Goal: Information Seeking & Learning: Learn about a topic

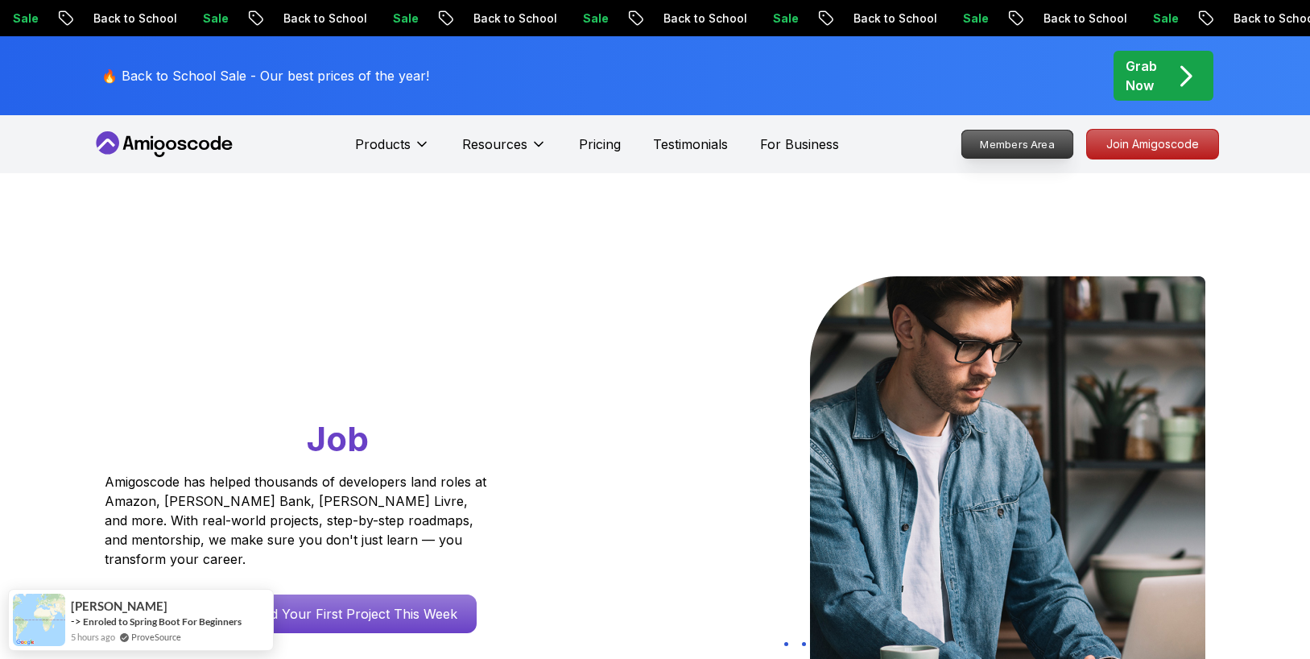
click at [1049, 143] on p "Members Area" at bounding box center [1016, 143] width 111 height 27
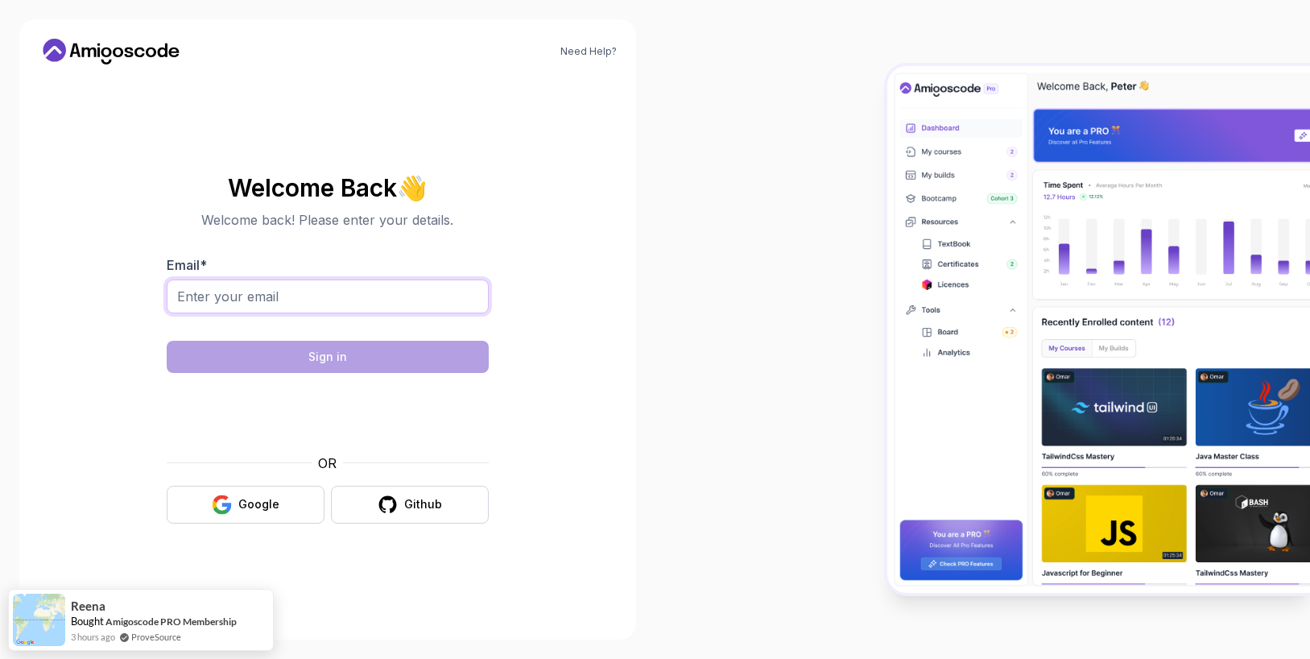
click at [385, 289] on input "Email *" at bounding box center [328, 296] width 322 height 34
click at [202, 509] on button "Google" at bounding box center [246, 505] width 158 height 38
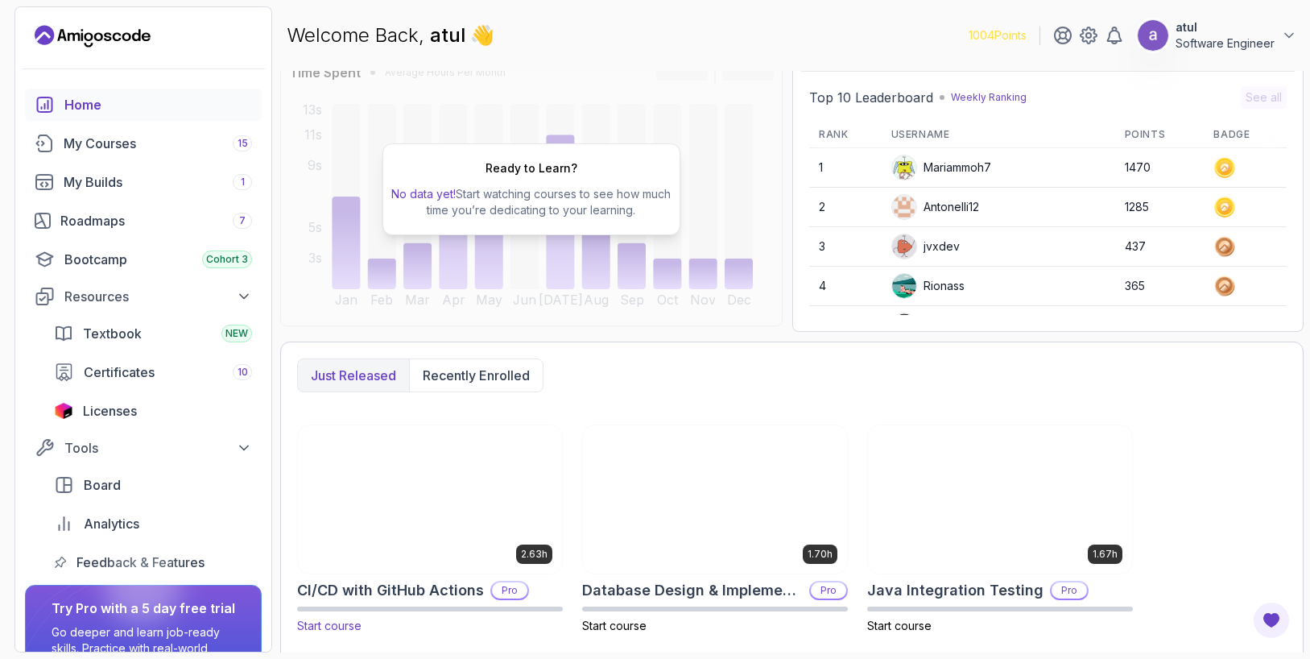
scroll to position [143, 0]
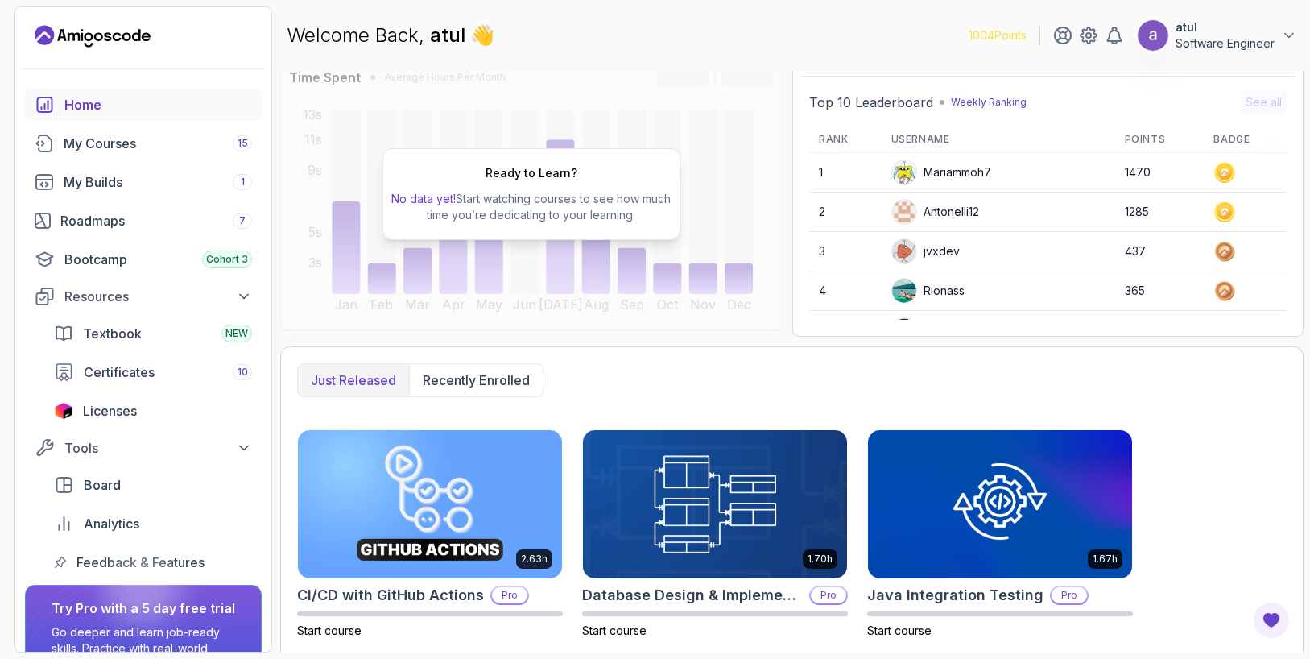
click at [382, 378] on p "Just released" at bounding box center [353, 379] width 85 height 19
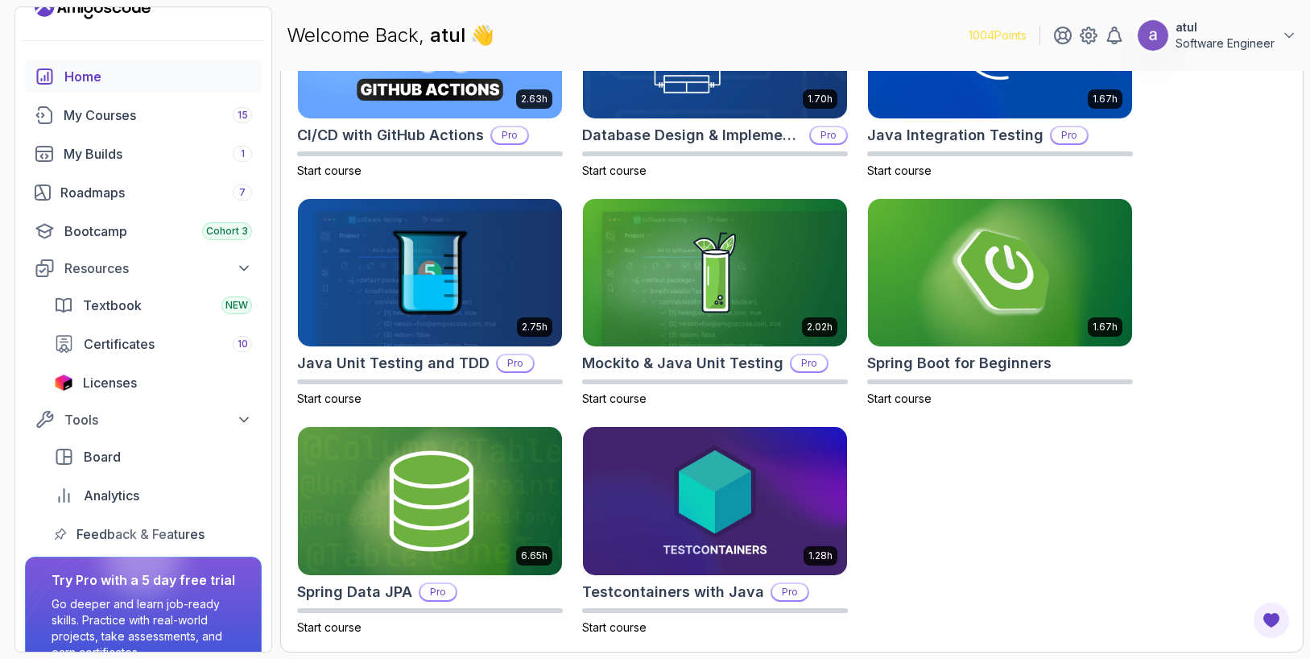
scroll to position [0, 0]
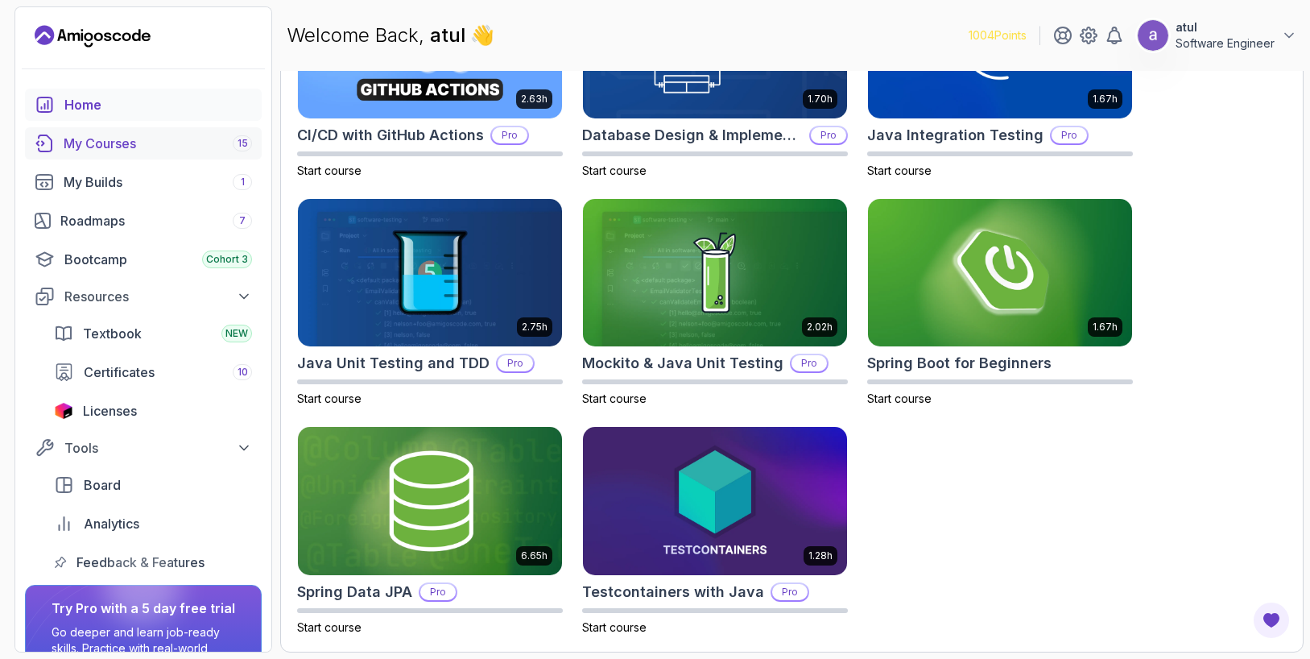
click at [115, 155] on link "My Courses 15" at bounding box center [143, 143] width 237 height 32
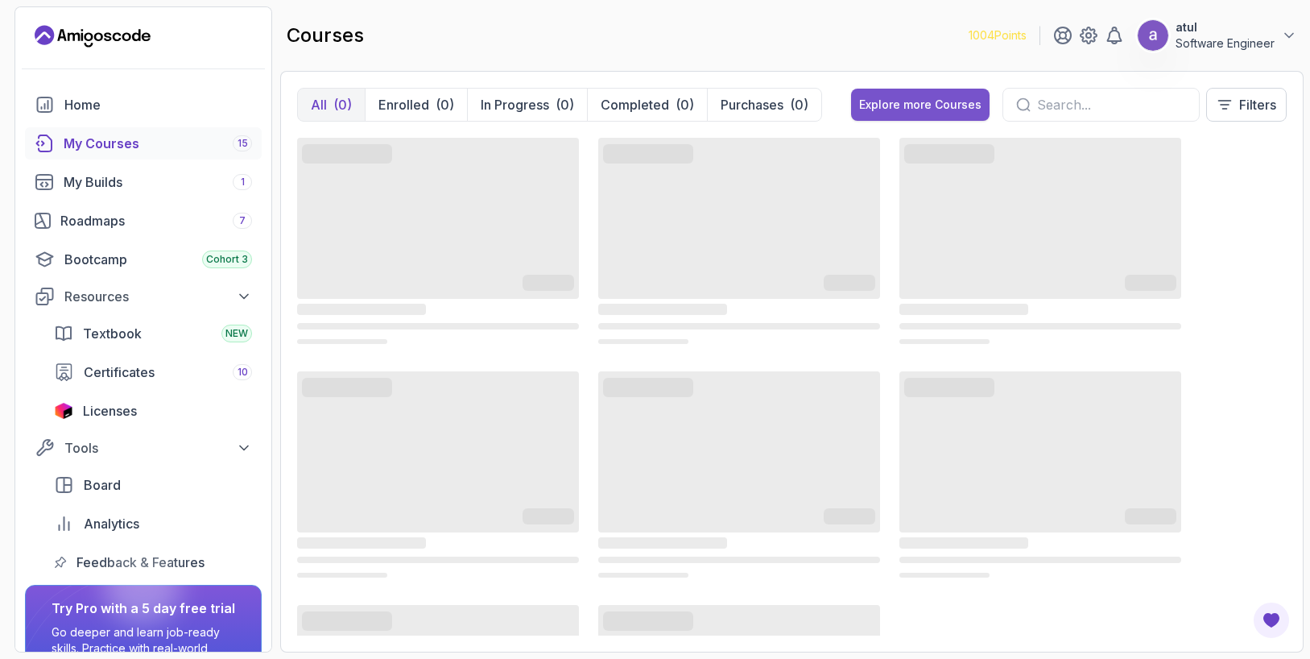
click at [940, 104] on div "Explore more Courses" at bounding box center [920, 105] width 122 height 16
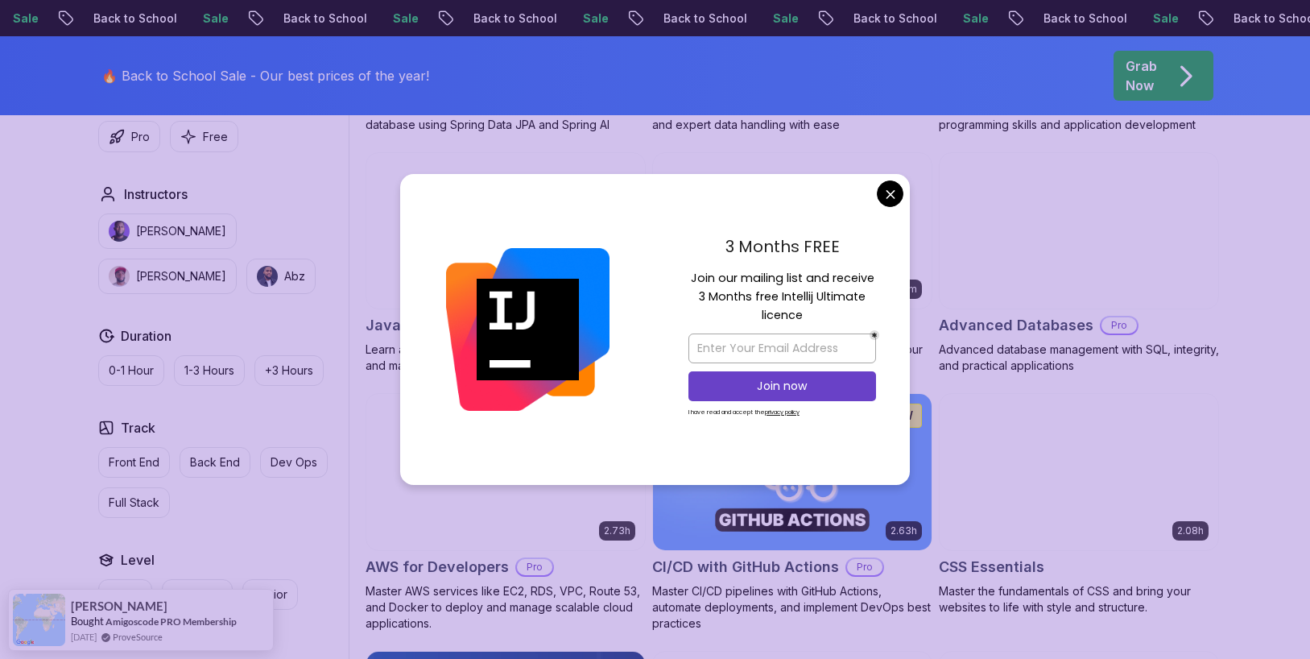
scroll to position [981, 0]
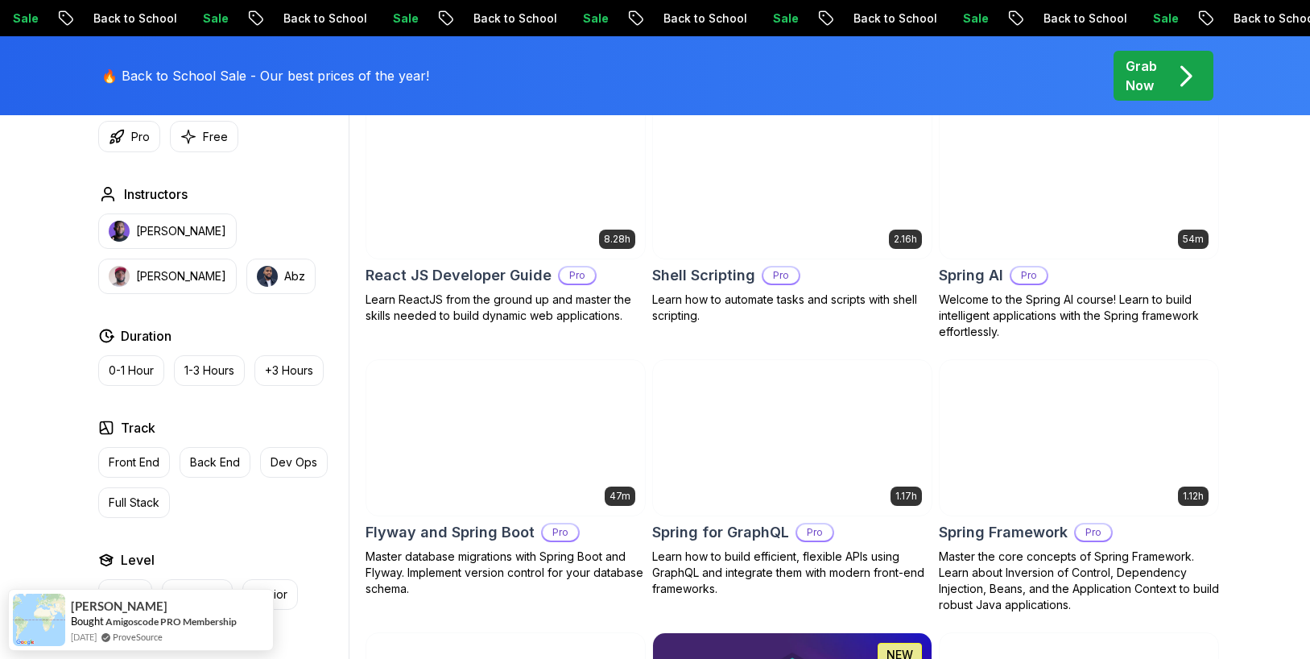
scroll to position [3856, 0]
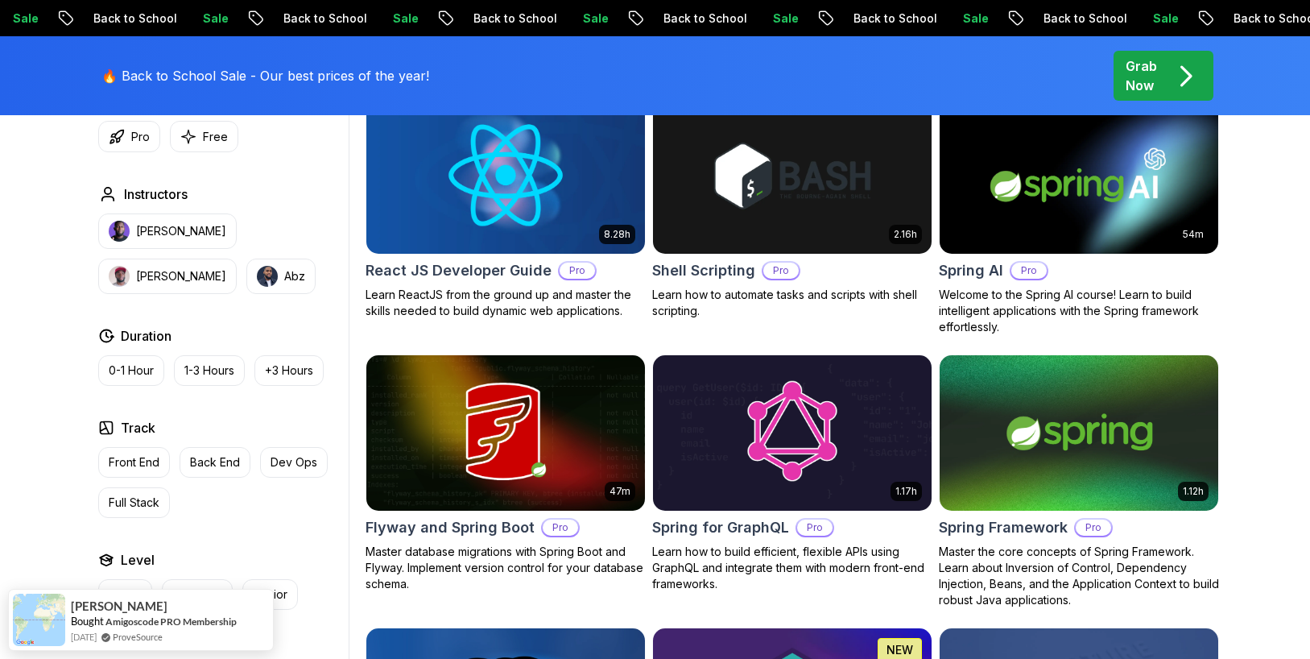
click at [1156, 80] on p "Grab Now" at bounding box center [1141, 75] width 31 height 39
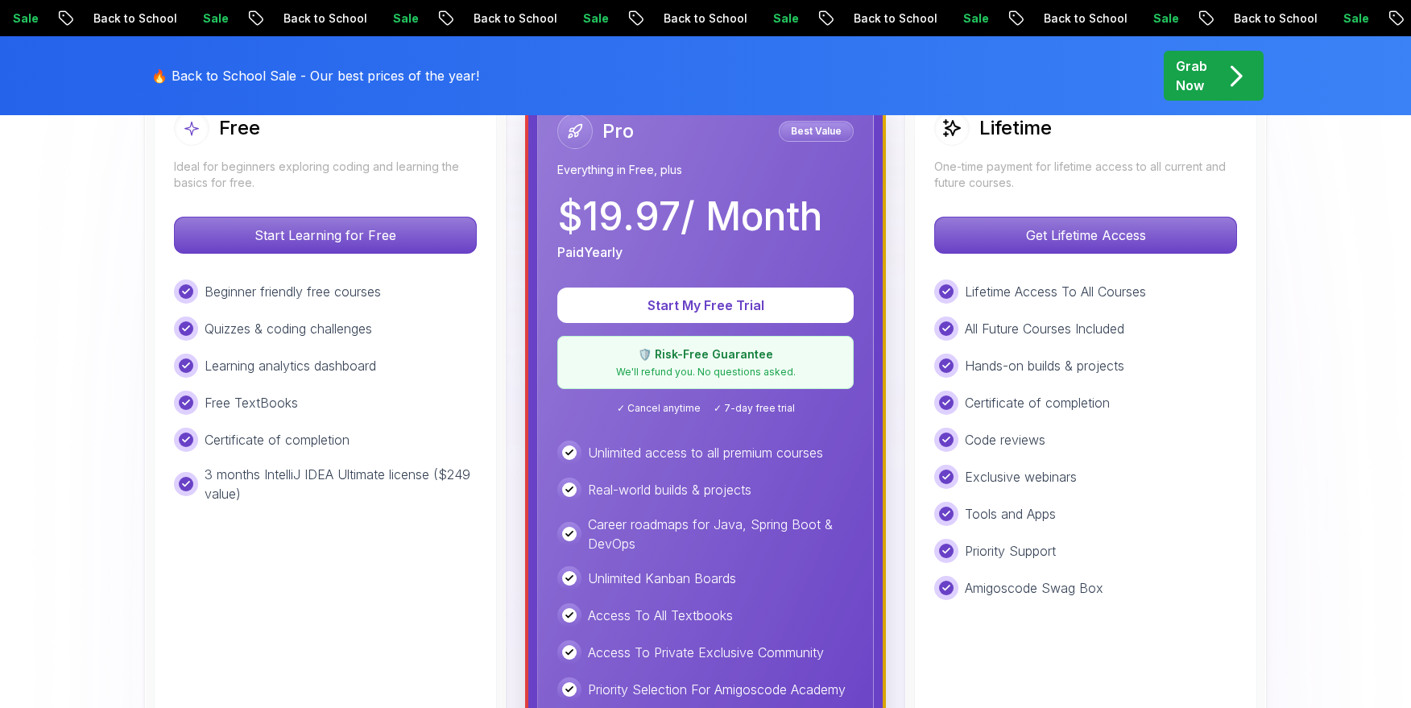
scroll to position [462, 0]
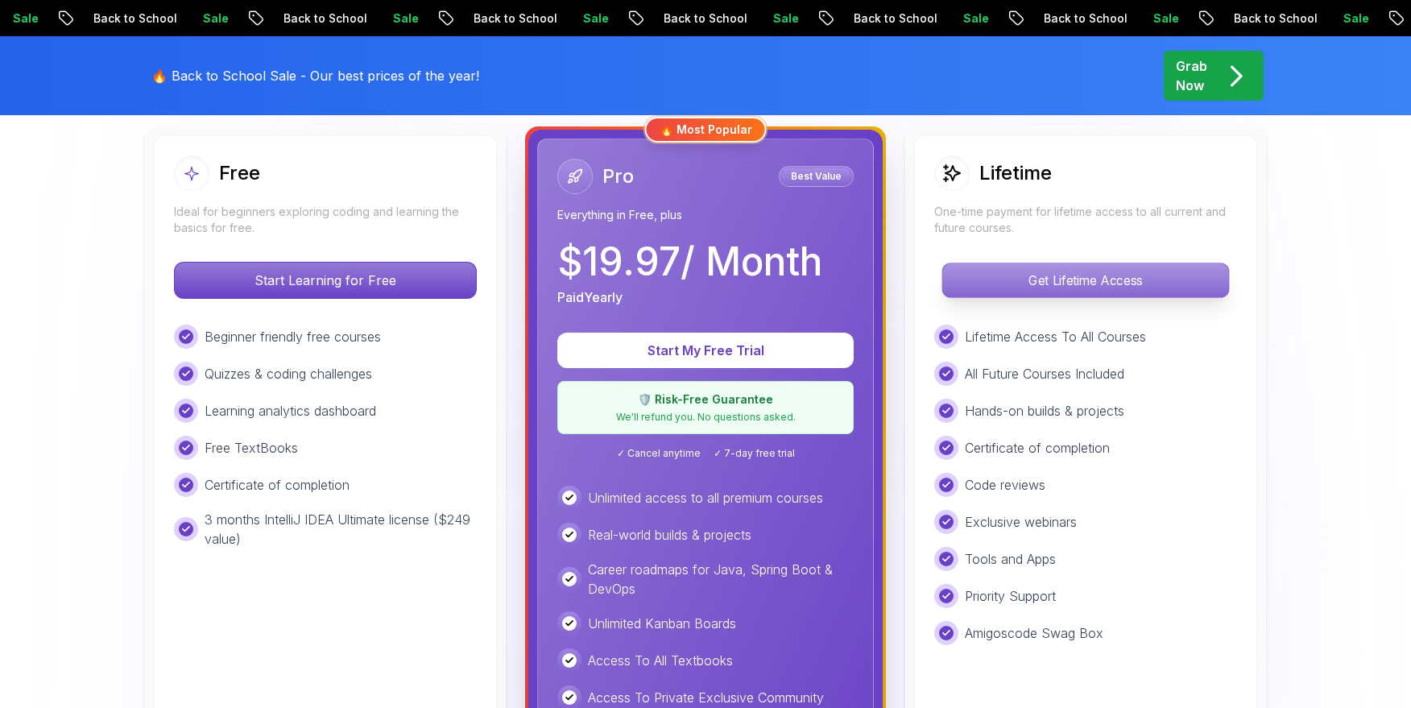
click at [1032, 279] on p "Get Lifetime Access" at bounding box center [1085, 280] width 286 height 34
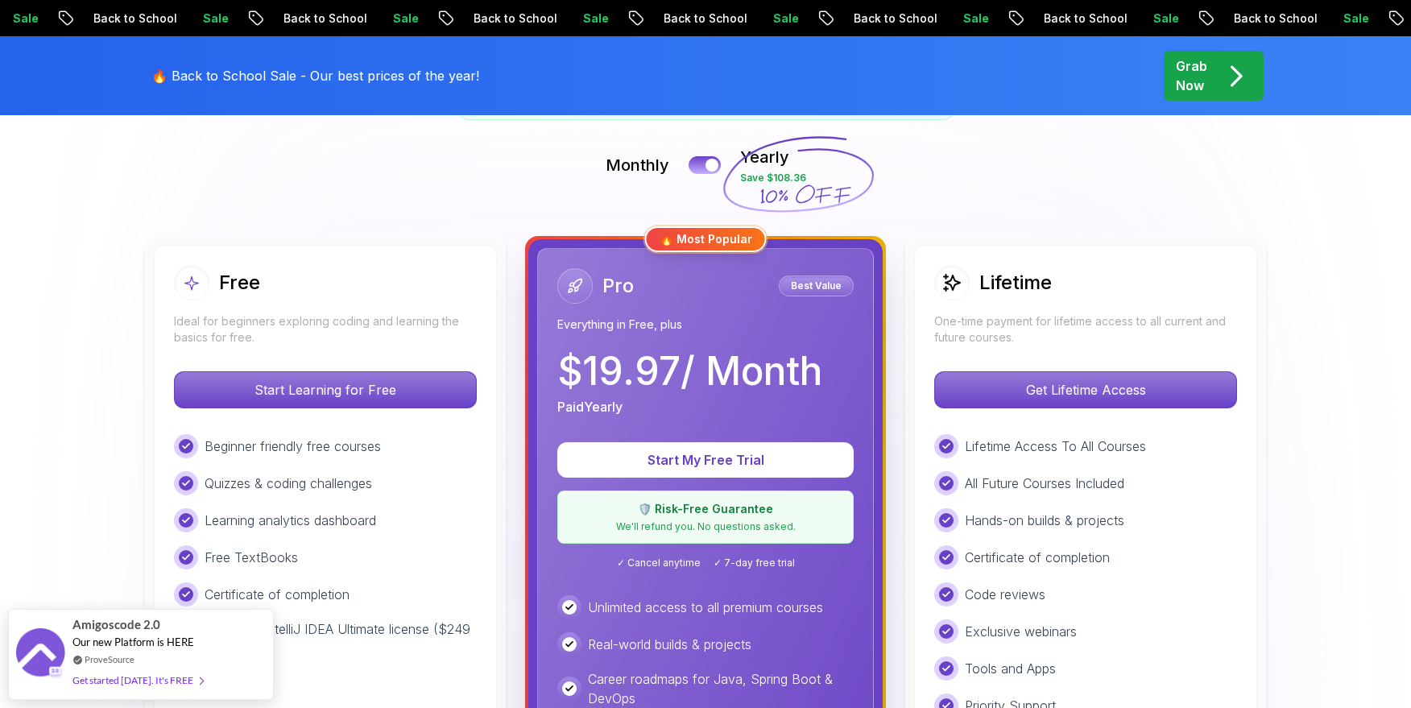
scroll to position [331, 0]
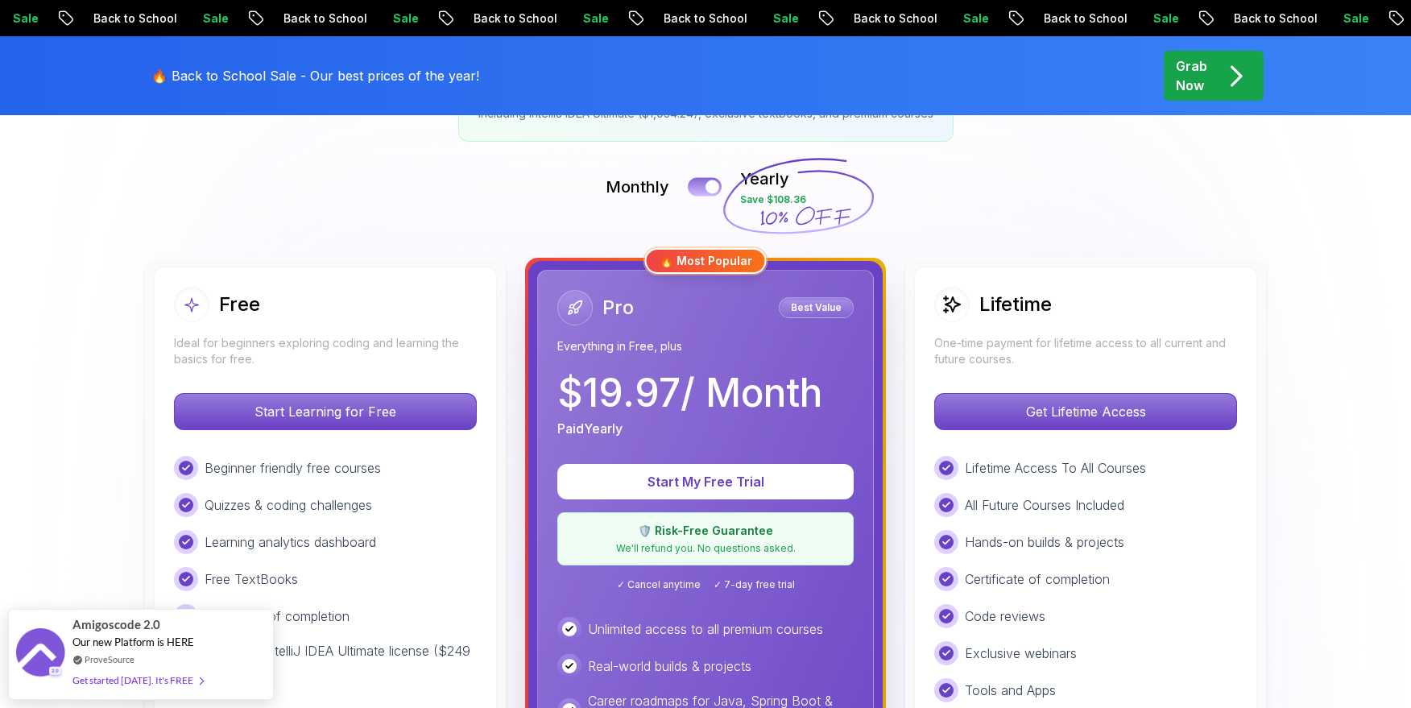
click at [709, 187] on div at bounding box center [712, 187] width 14 height 14
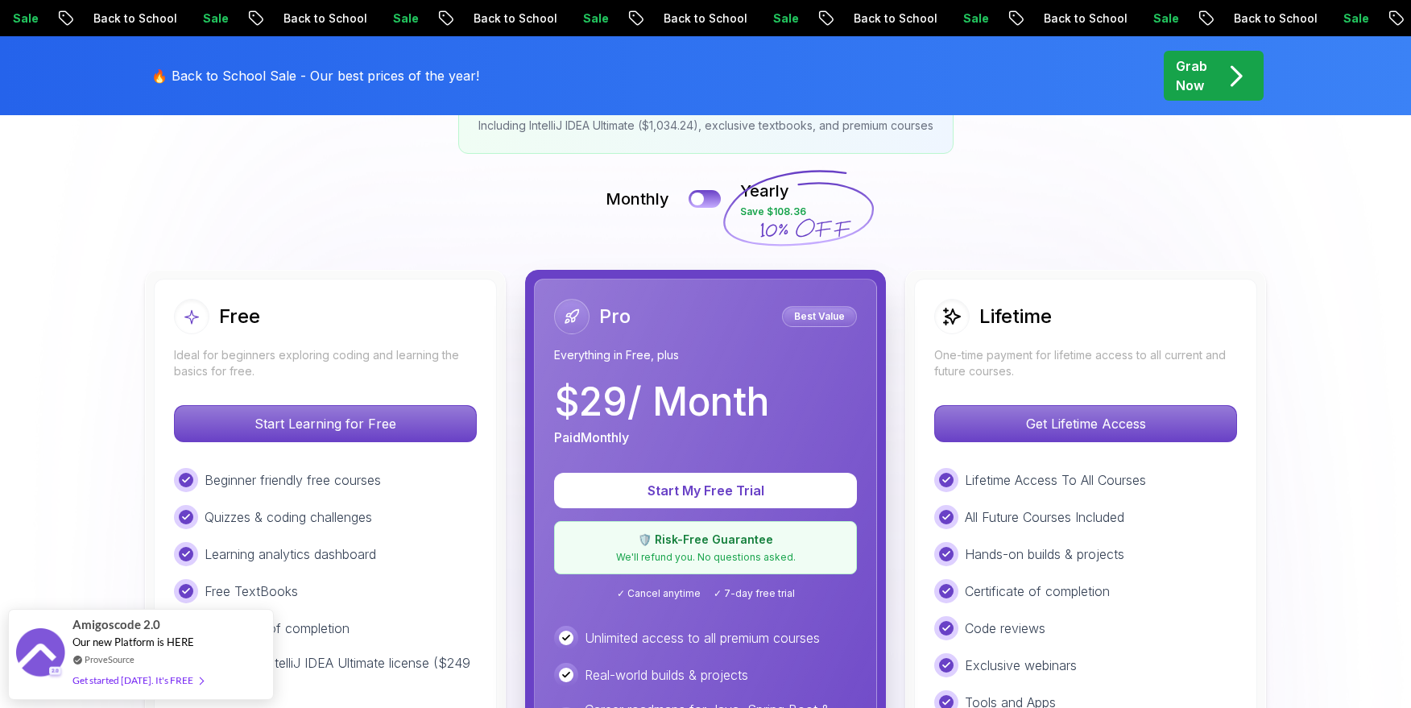
scroll to position [311, 0]
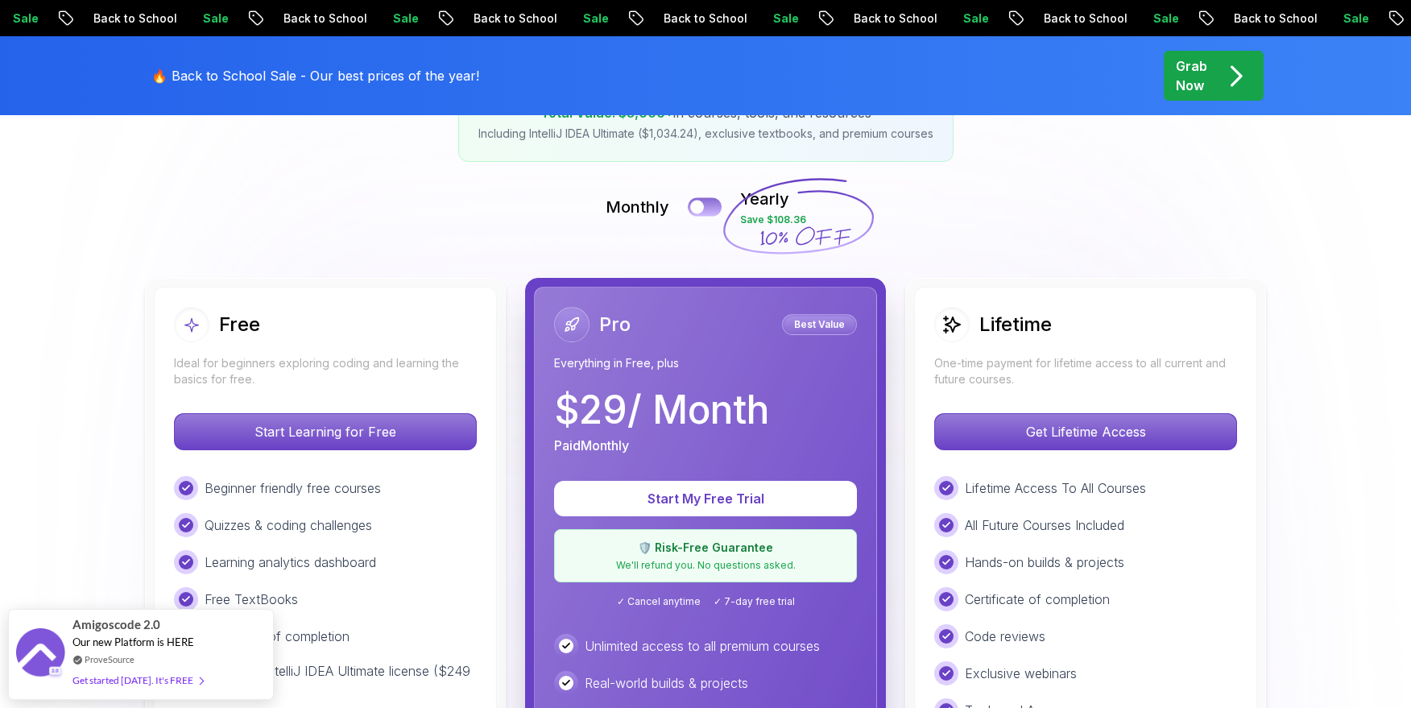
click at [709, 204] on button at bounding box center [705, 206] width 34 height 19
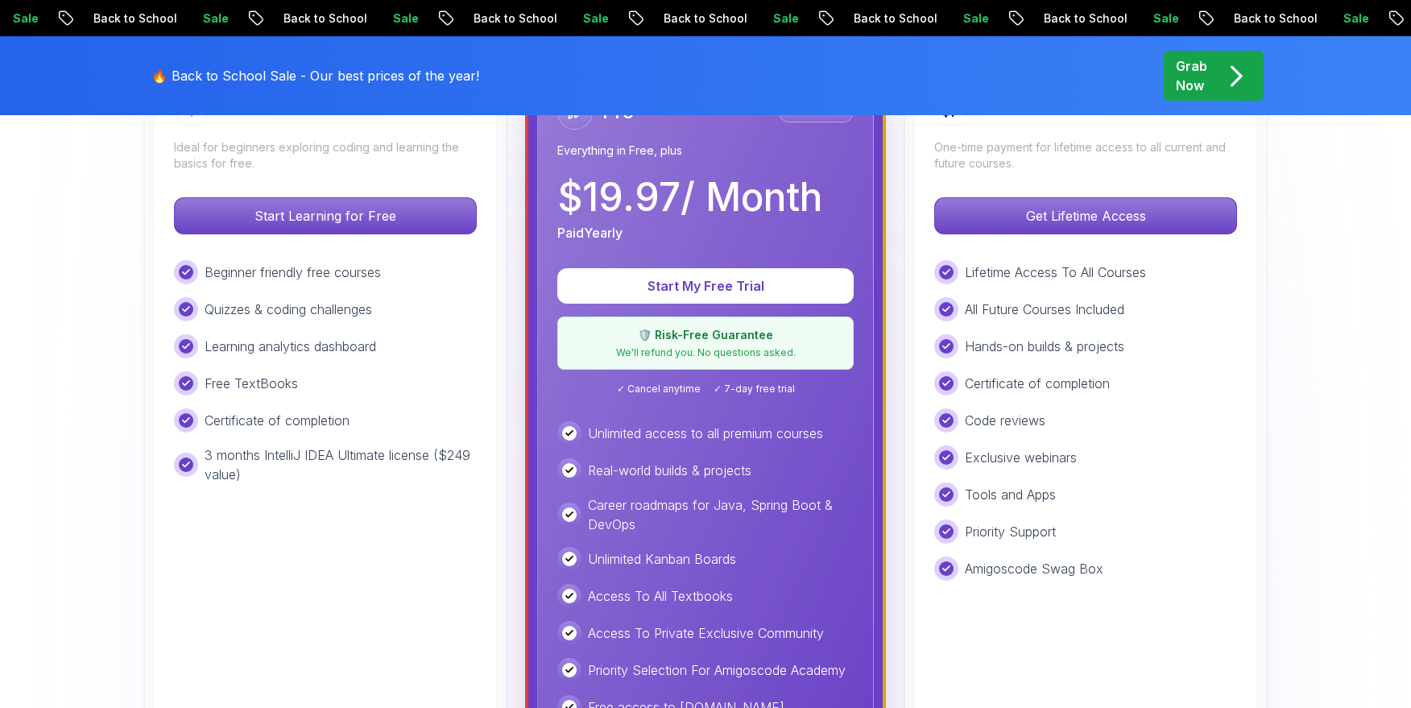
scroll to position [529, 0]
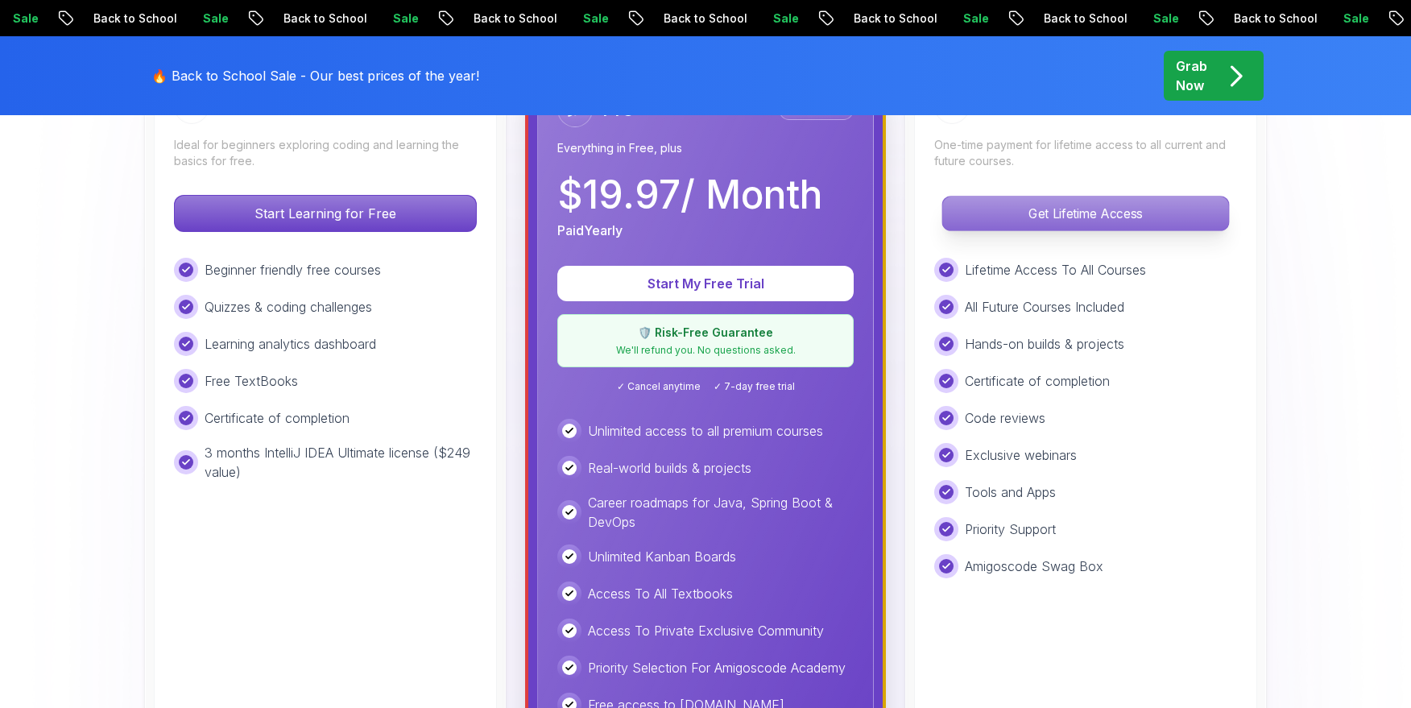
click at [995, 213] on p "Get Lifetime Access" at bounding box center [1085, 213] width 286 height 34
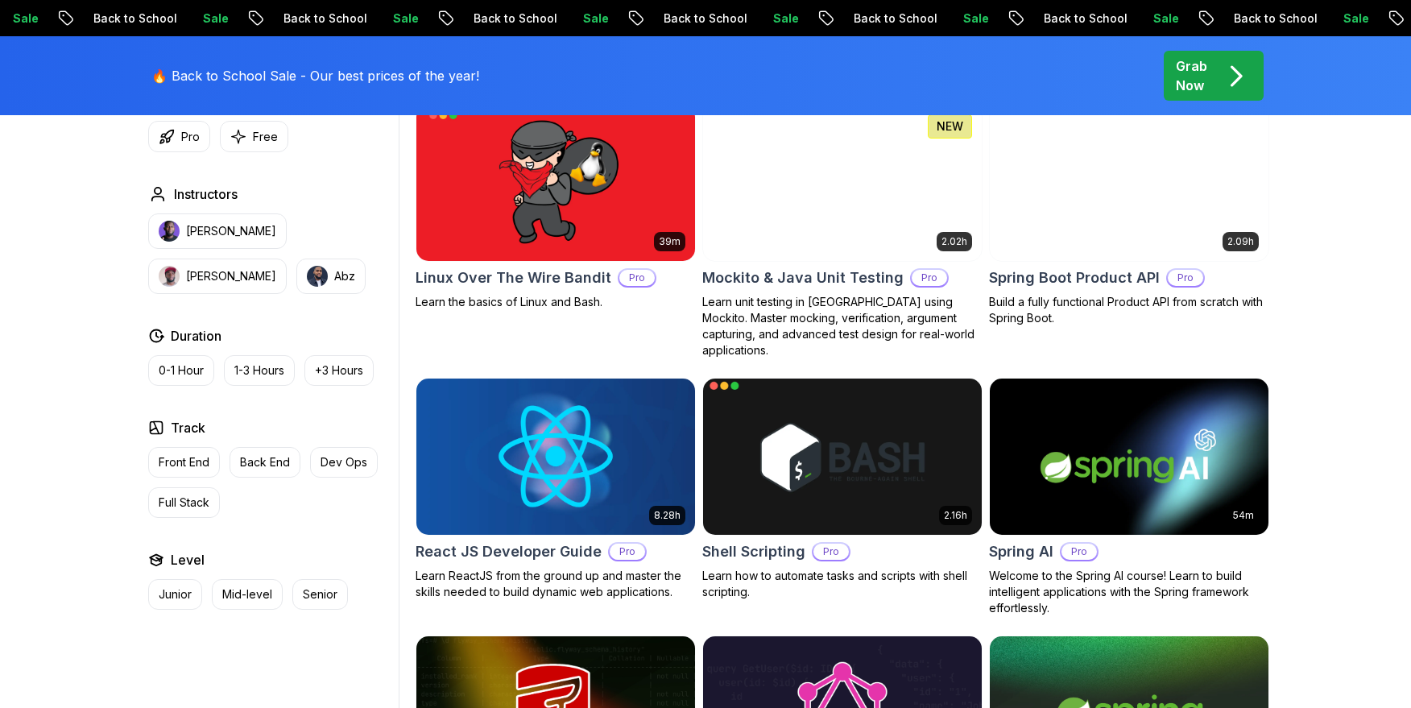
scroll to position [3564, 0]
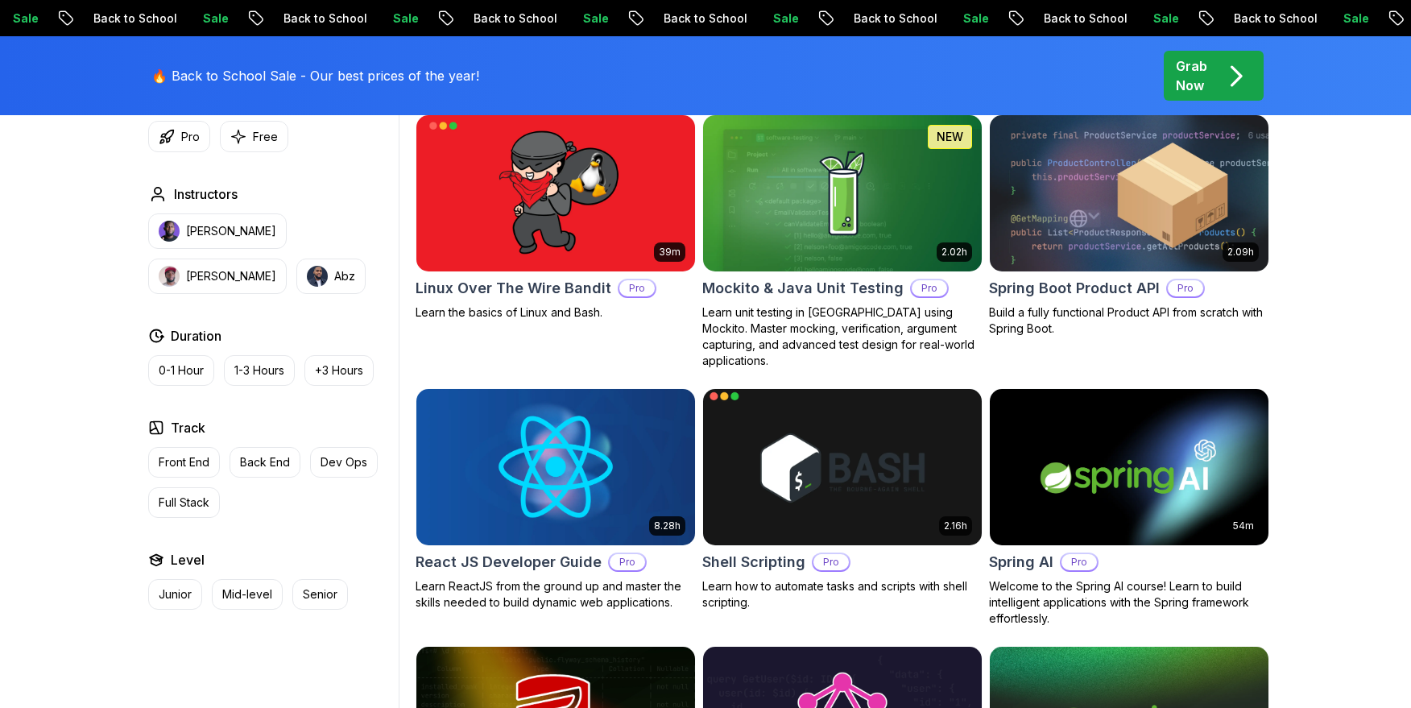
click at [847, 403] on img at bounding box center [842, 466] width 292 height 163
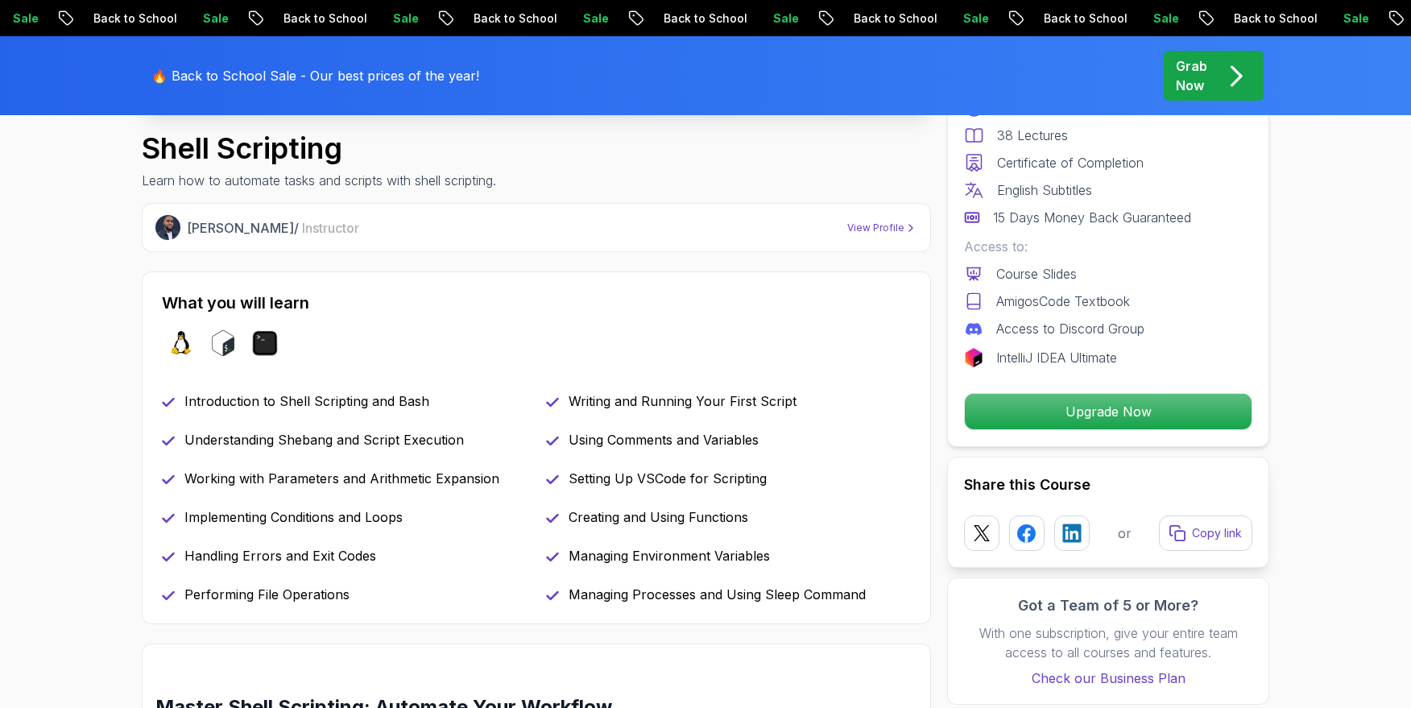
scroll to position [479, 0]
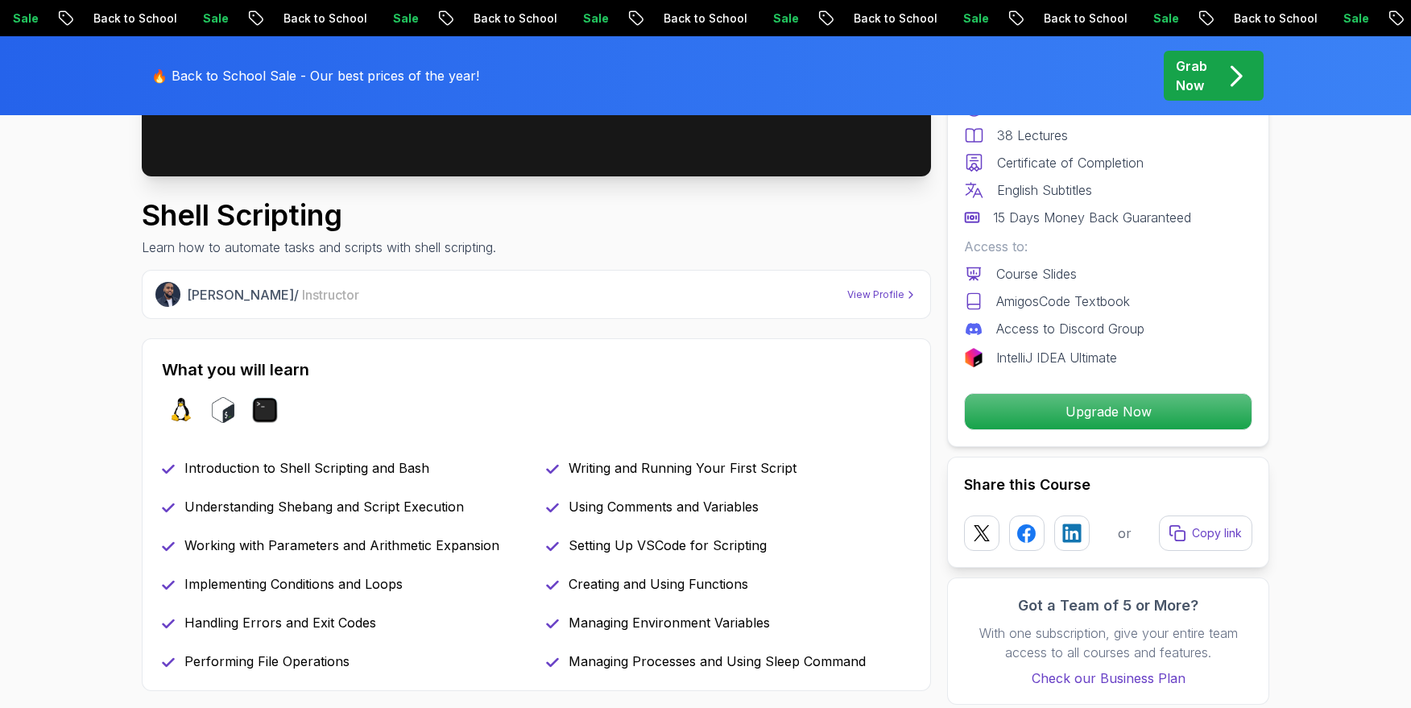
click at [859, 290] on p "View Profile" at bounding box center [875, 294] width 57 height 13
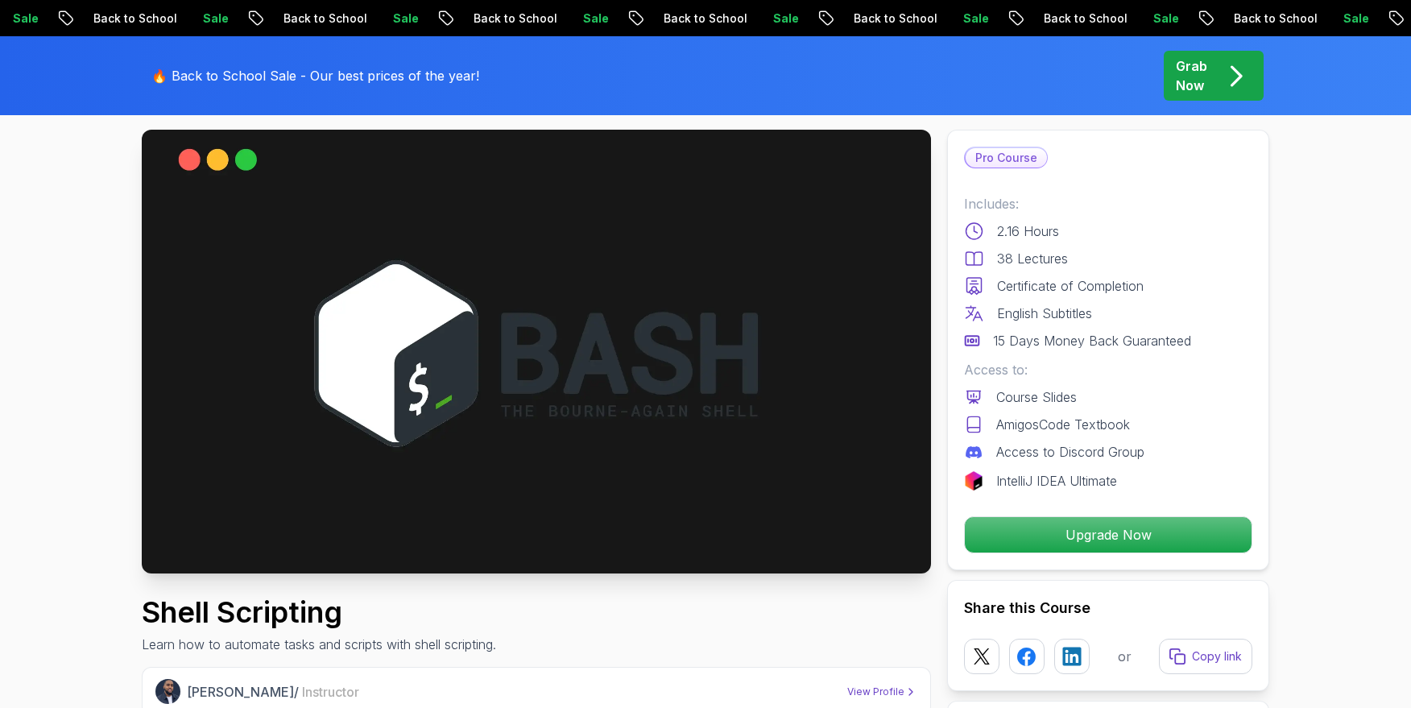
scroll to position [0, 0]
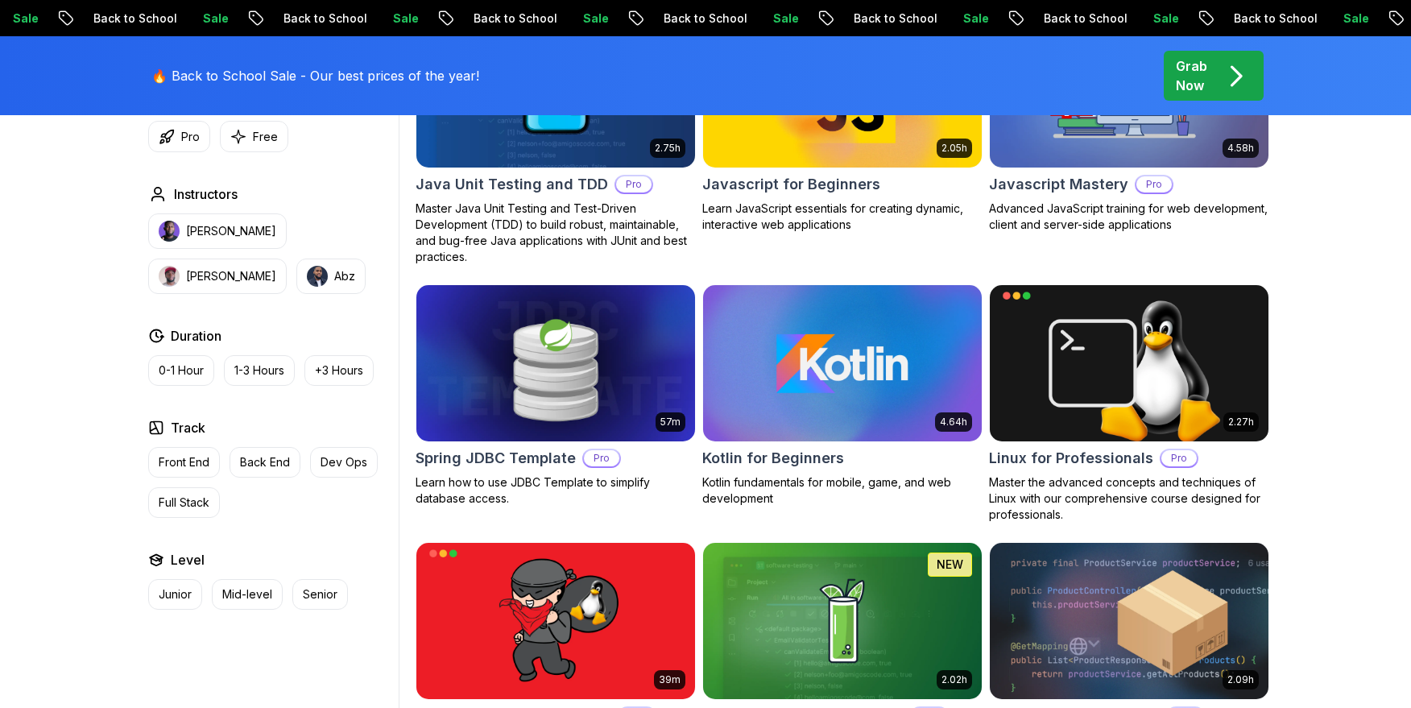
scroll to position [3210, 0]
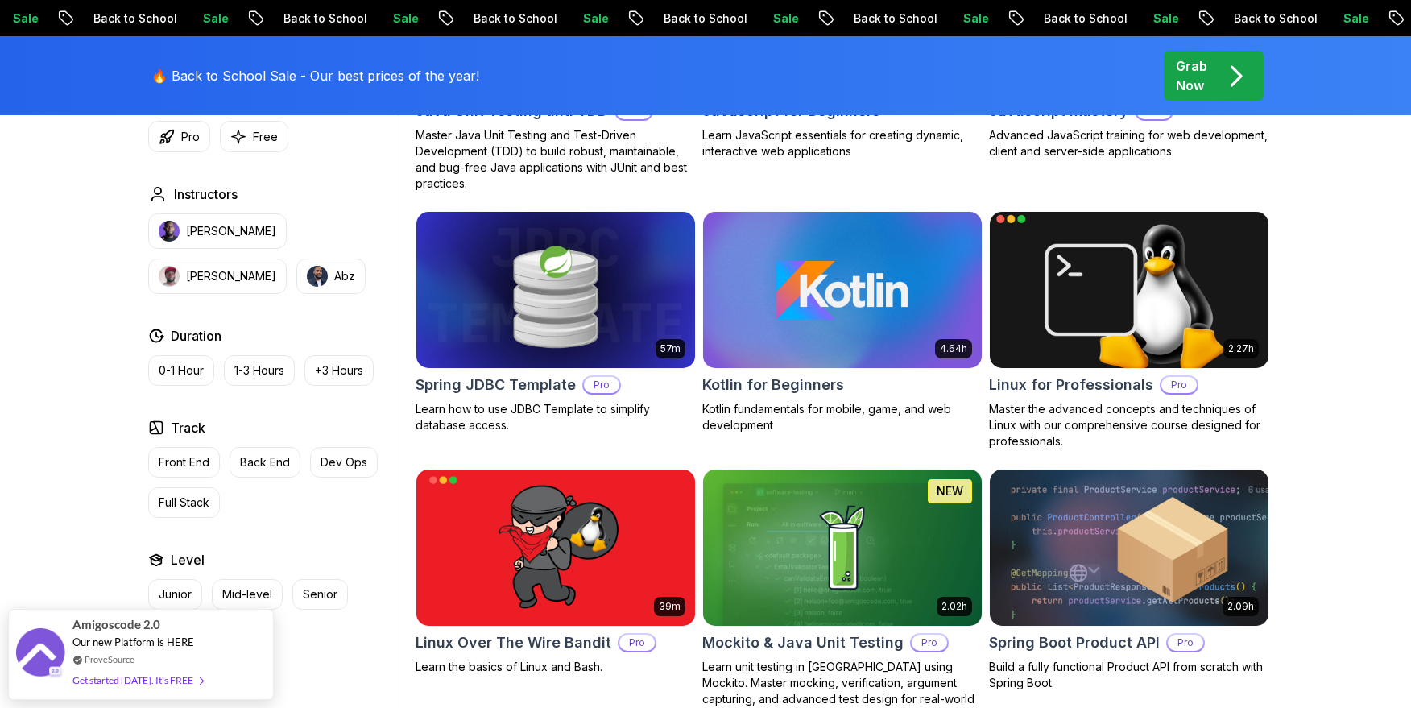
click at [1090, 311] on img at bounding box center [1128, 289] width 292 height 163
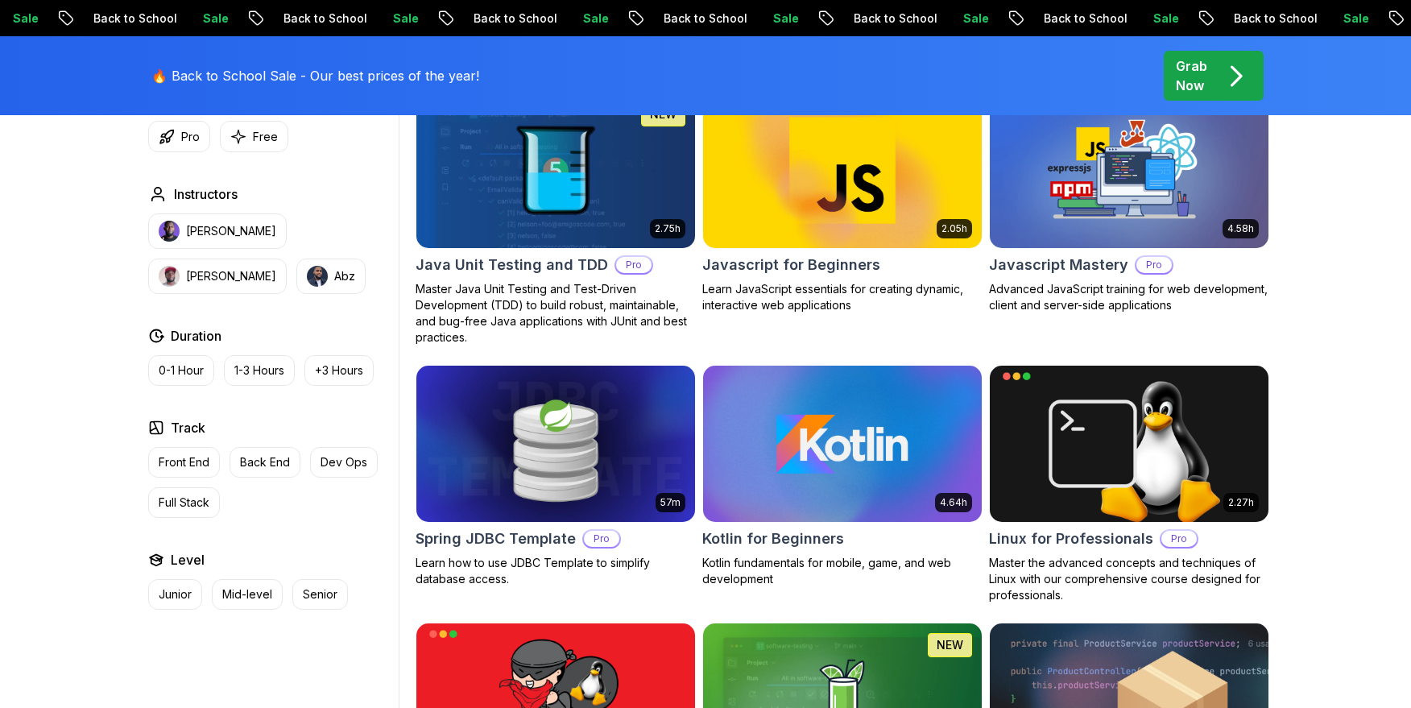
scroll to position [3210, 0]
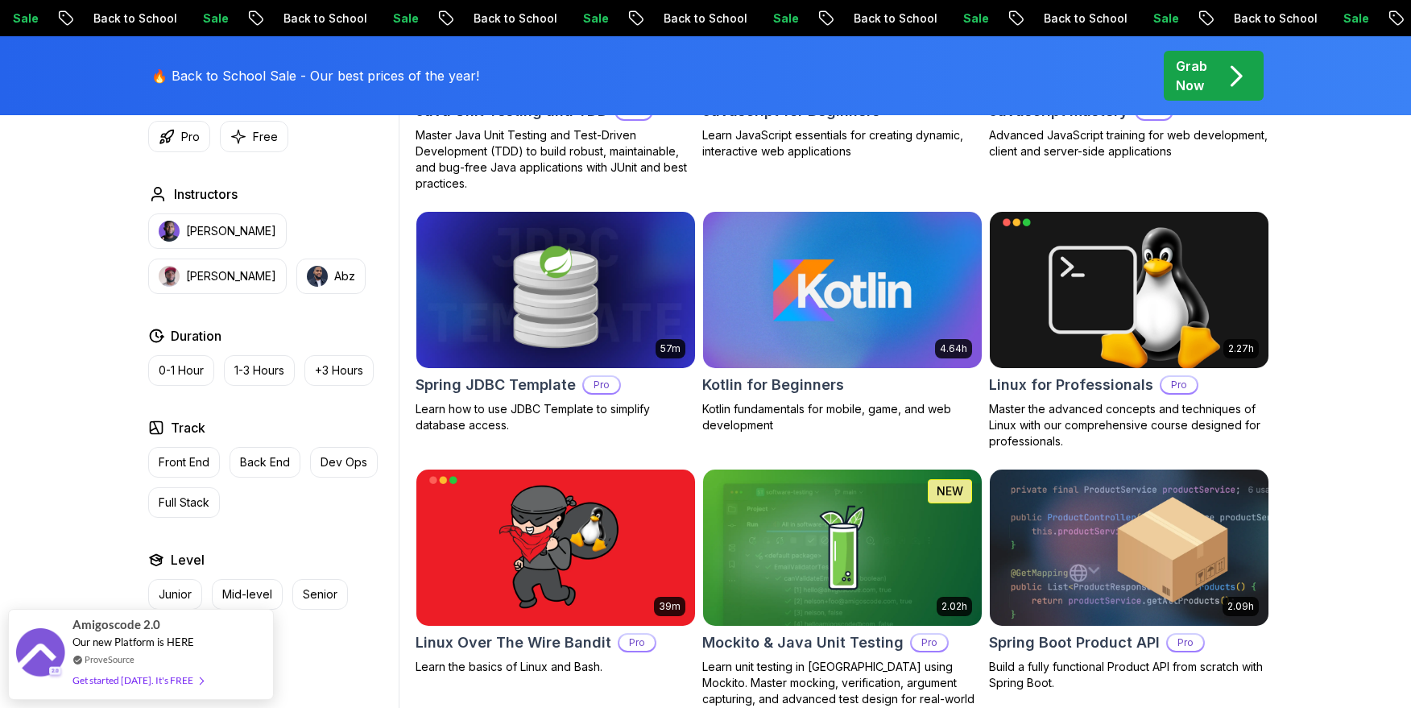
click at [726, 337] on img at bounding box center [842, 289] width 292 height 163
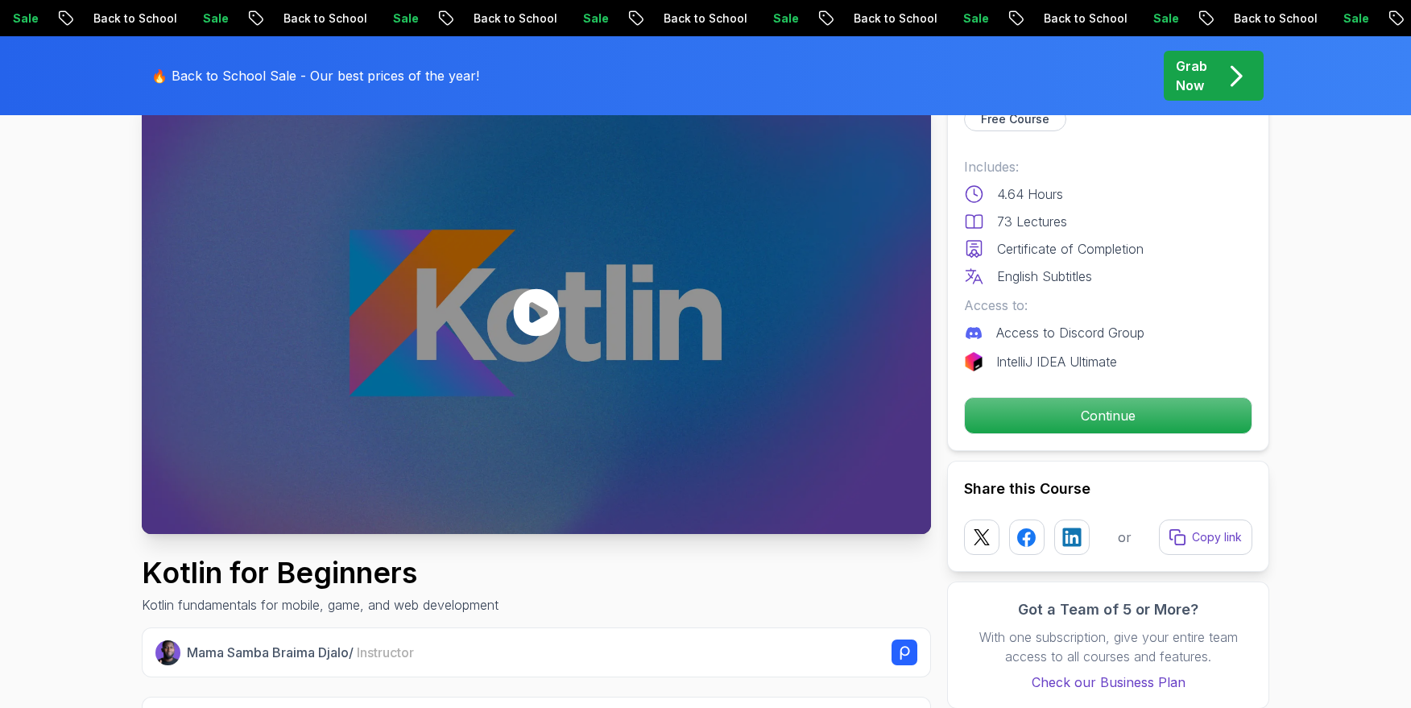
scroll to position [114, 0]
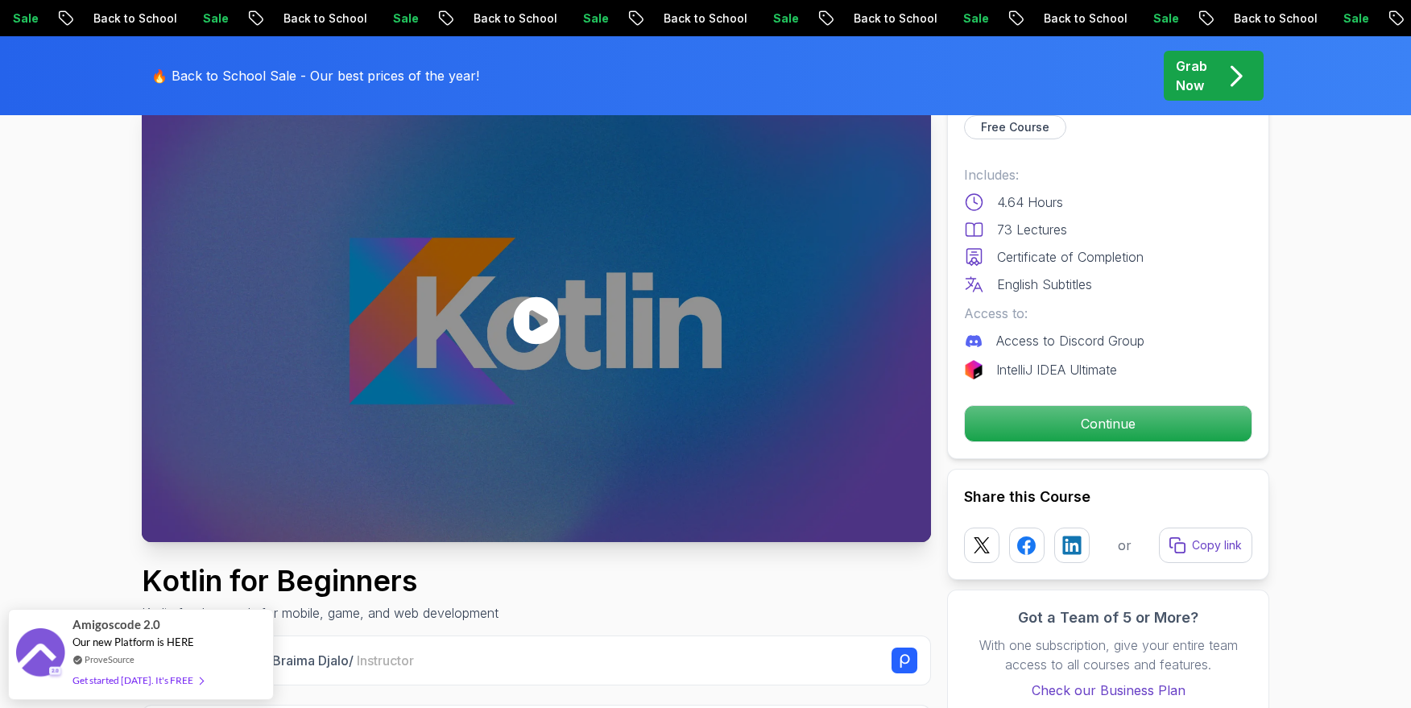
click at [535, 331] on icon at bounding box center [537, 320] width 46 height 48
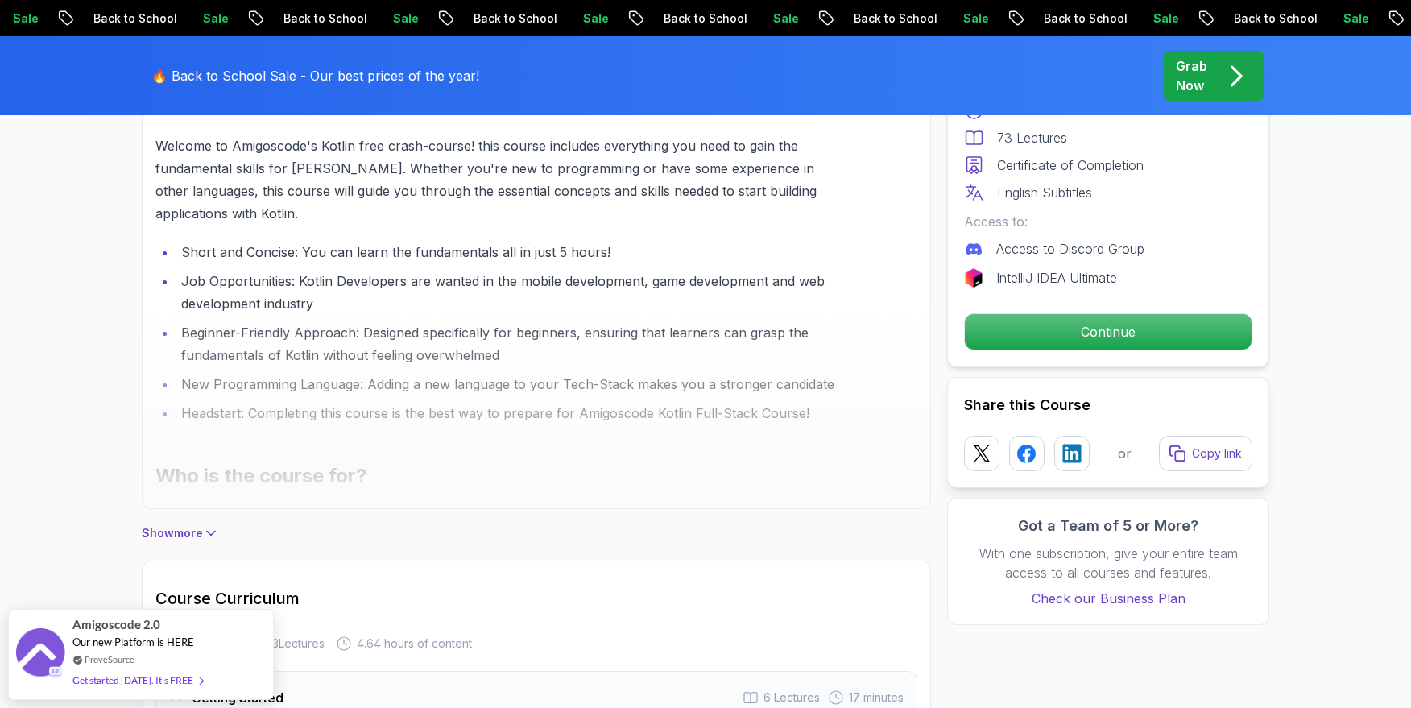
scroll to position [1010, 0]
click at [209, 527] on icon at bounding box center [211, 530] width 16 height 16
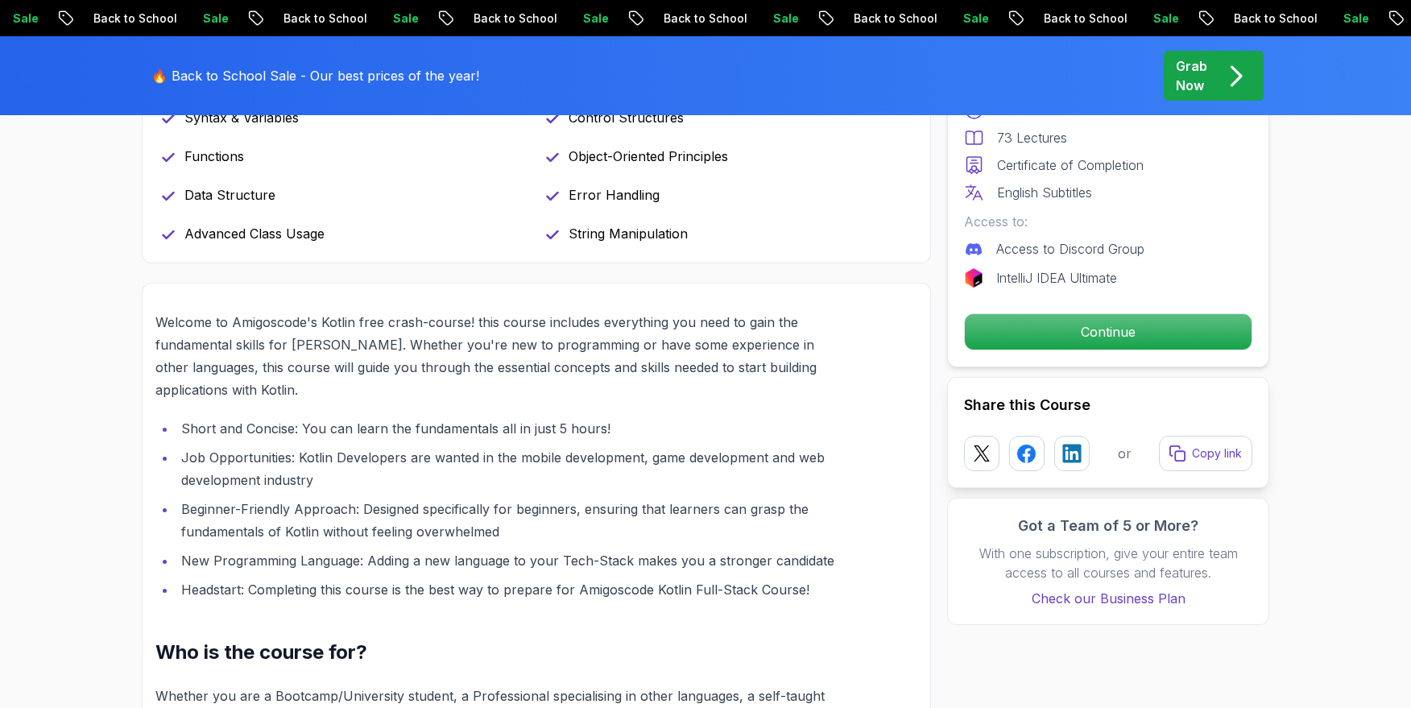
scroll to position [561, 0]
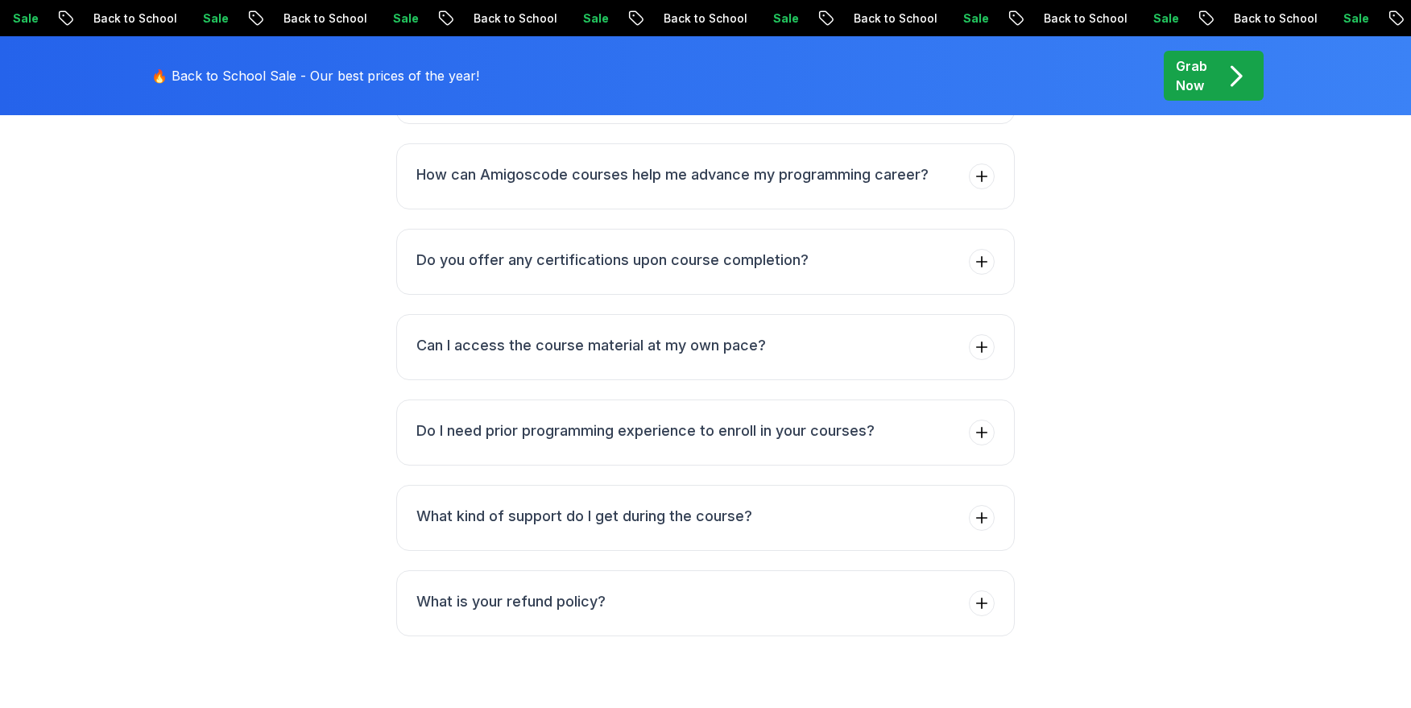
scroll to position [6891, 0]
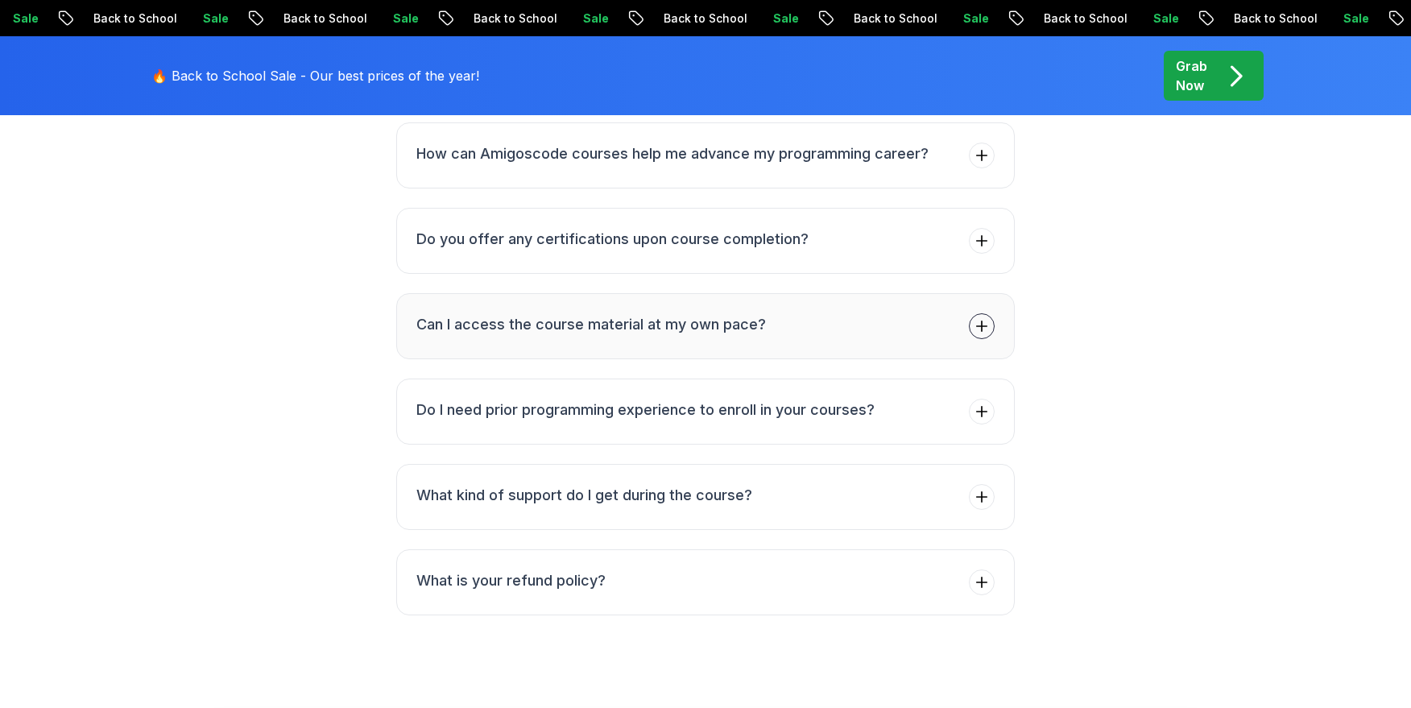
click at [543, 315] on h3 "Can I access the course material at my own pace?" at bounding box center [590, 324] width 349 height 23
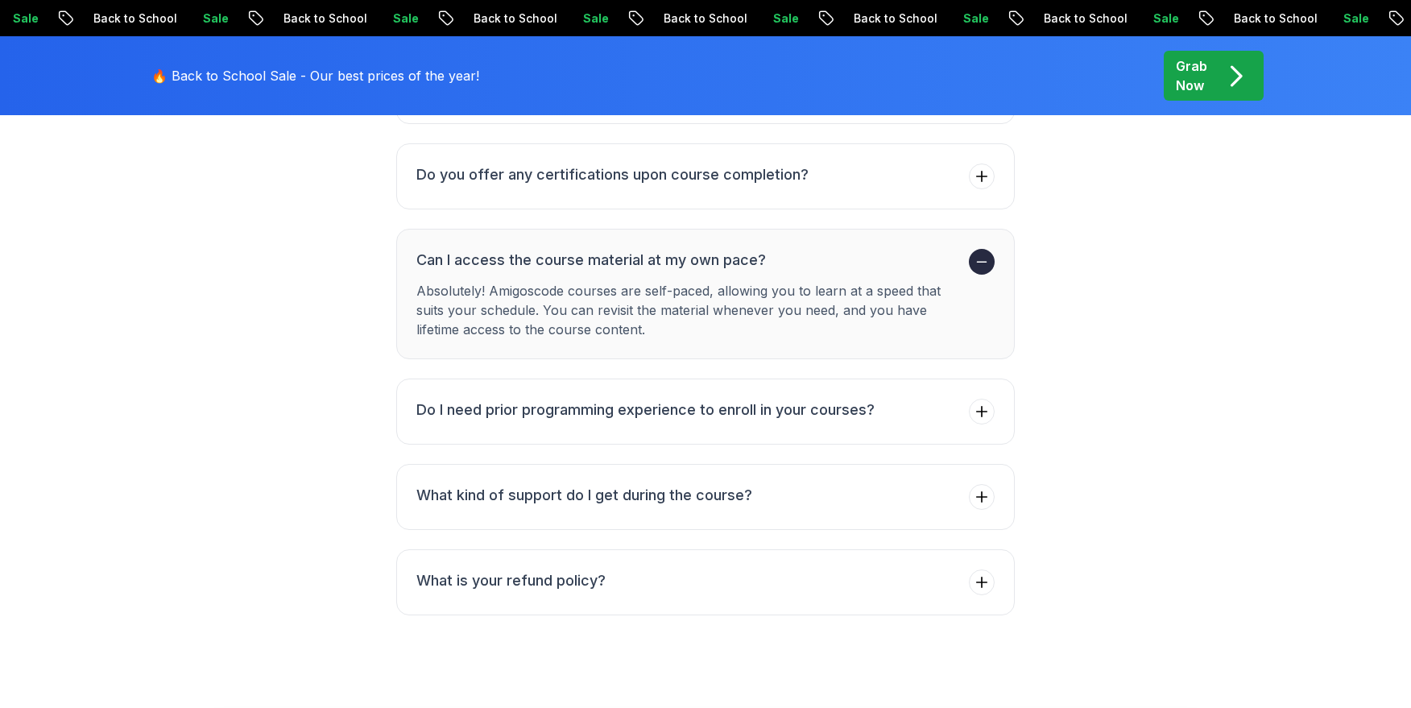
click at [538, 300] on p "Absolutely! Amigoscode courses are self-paced, allowing you to learn at a speed…" at bounding box center [689, 310] width 546 height 58
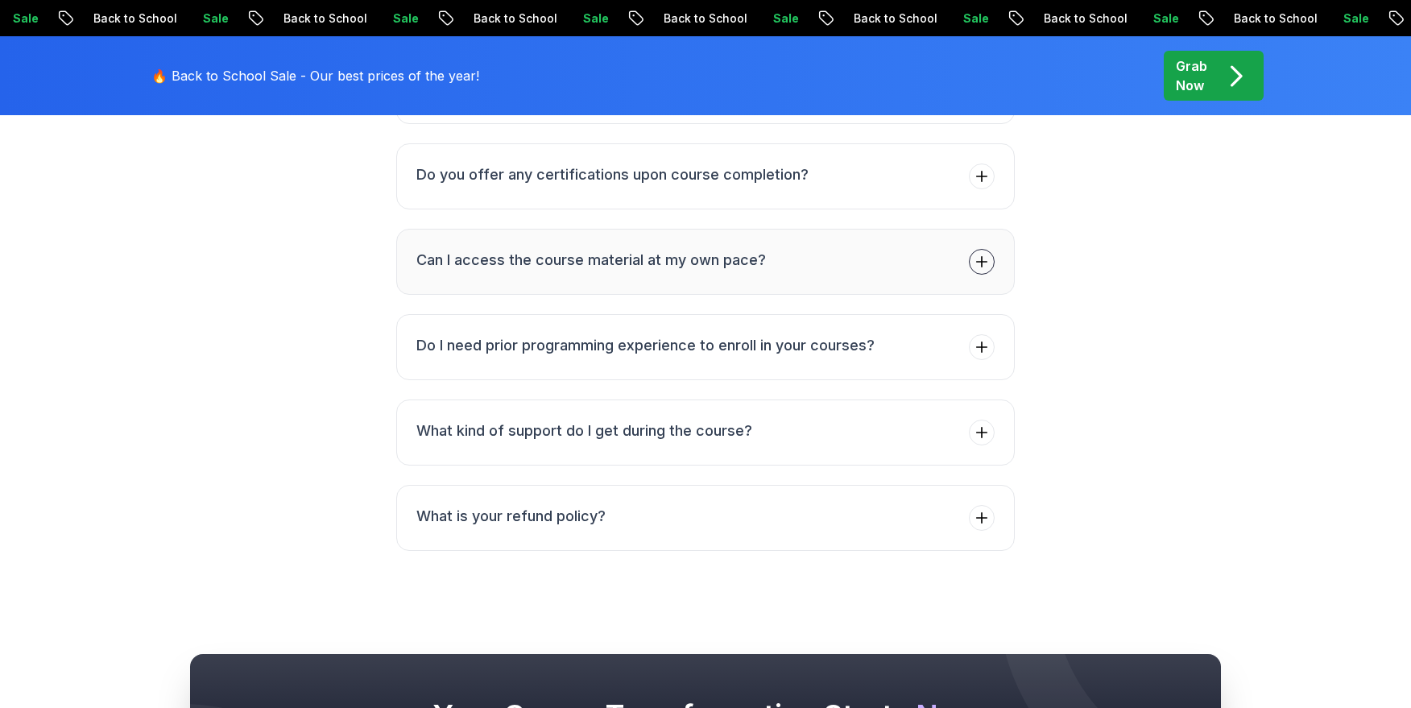
click at [538, 314] on button "Do I need prior programming experience to enroll in your courses?" at bounding box center [705, 347] width 618 height 66
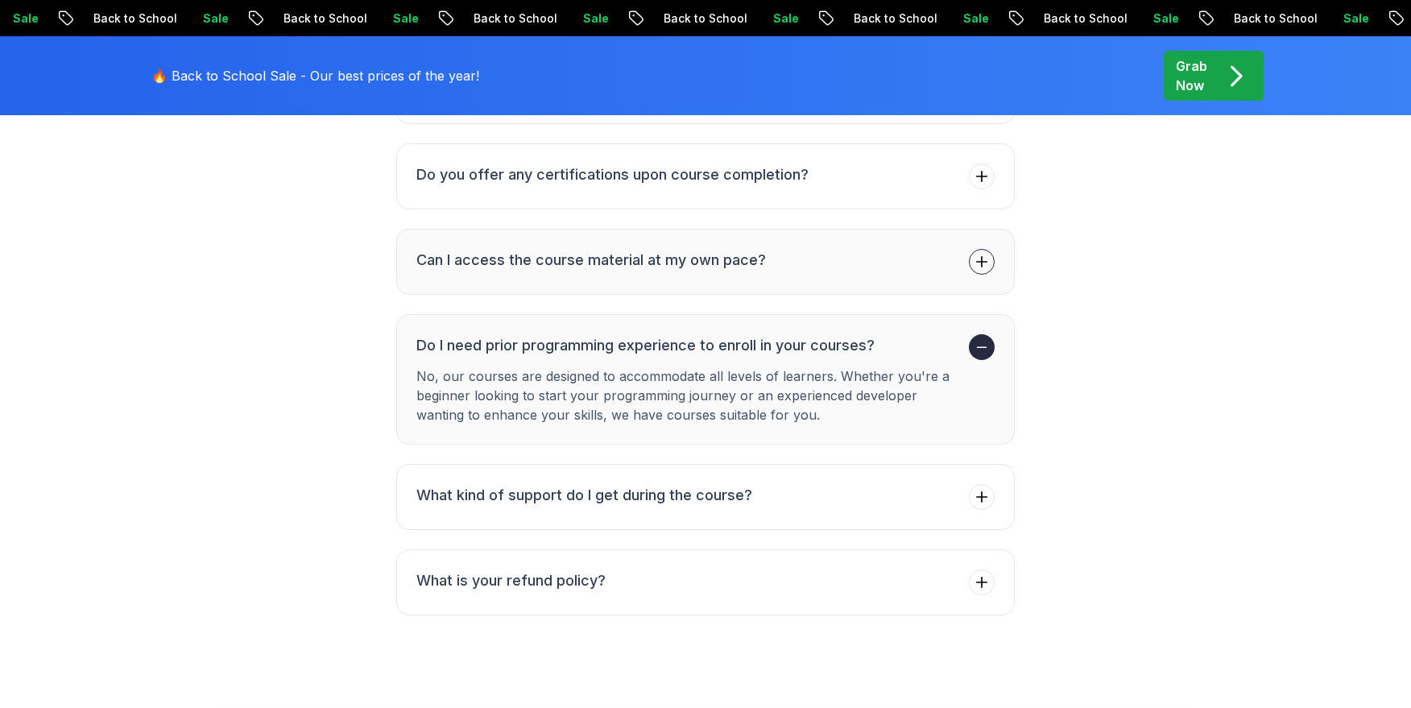
click at [538, 314] on button "Do I need prior programming experience to enroll in your courses? No, our cours…" at bounding box center [705, 379] width 618 height 130
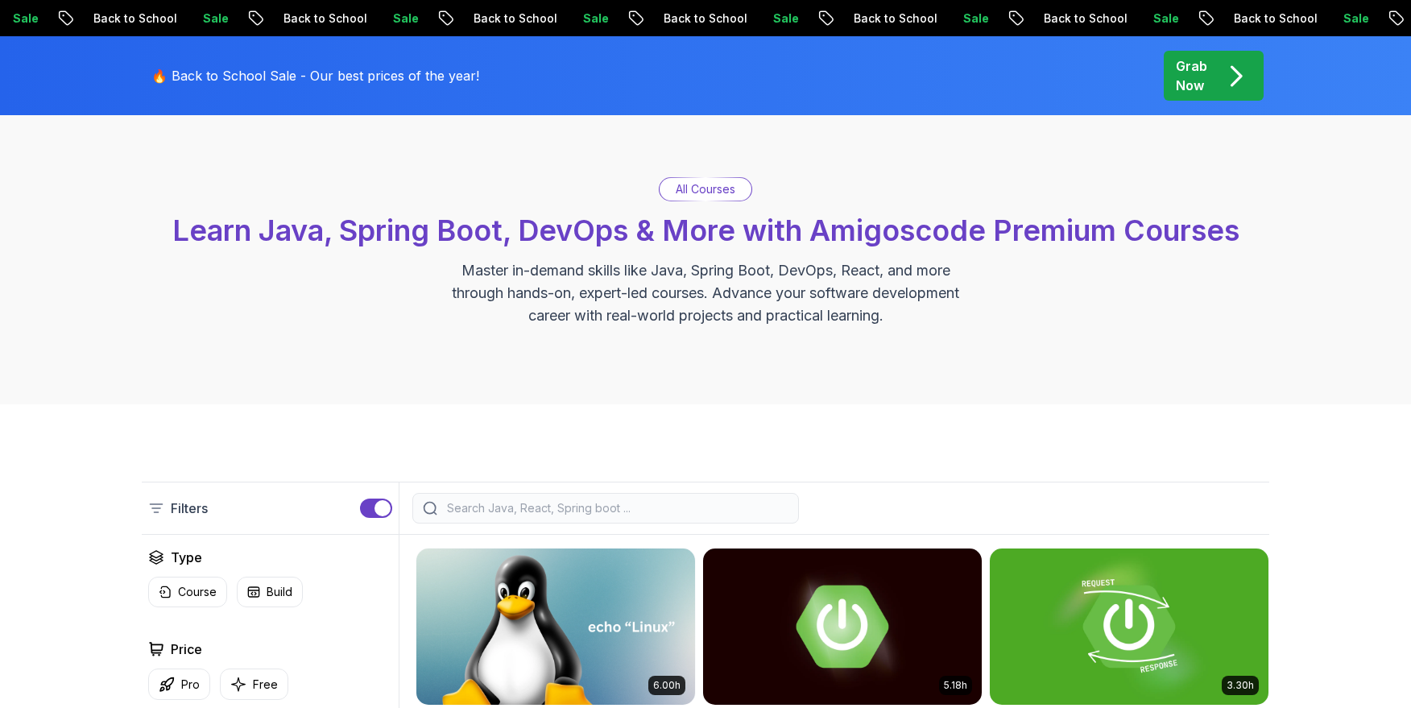
scroll to position [0, 0]
